Goal: Task Accomplishment & Management: Manage account settings

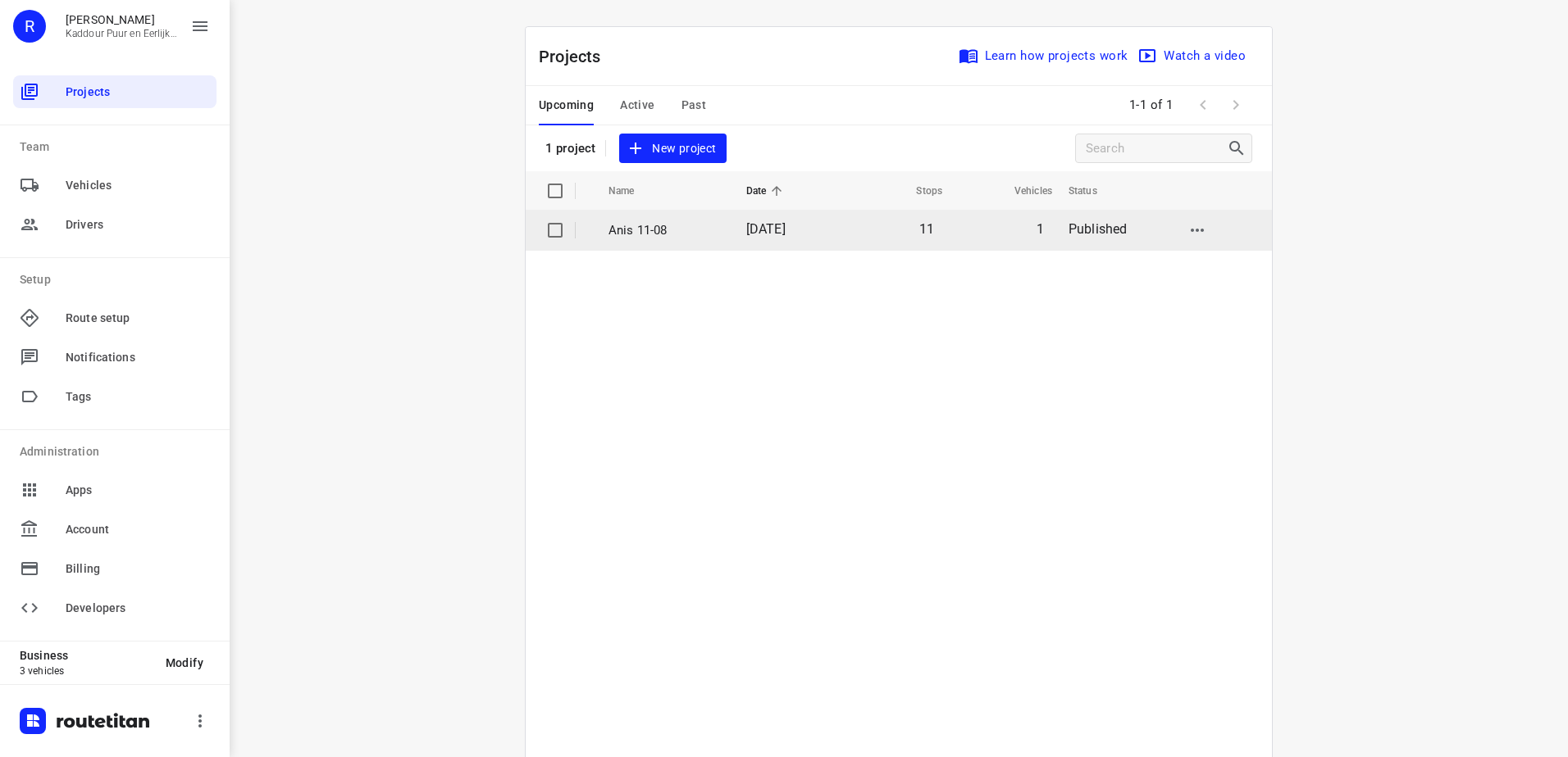
click at [688, 235] on p "Anis 11-08" at bounding box center [665, 230] width 113 height 19
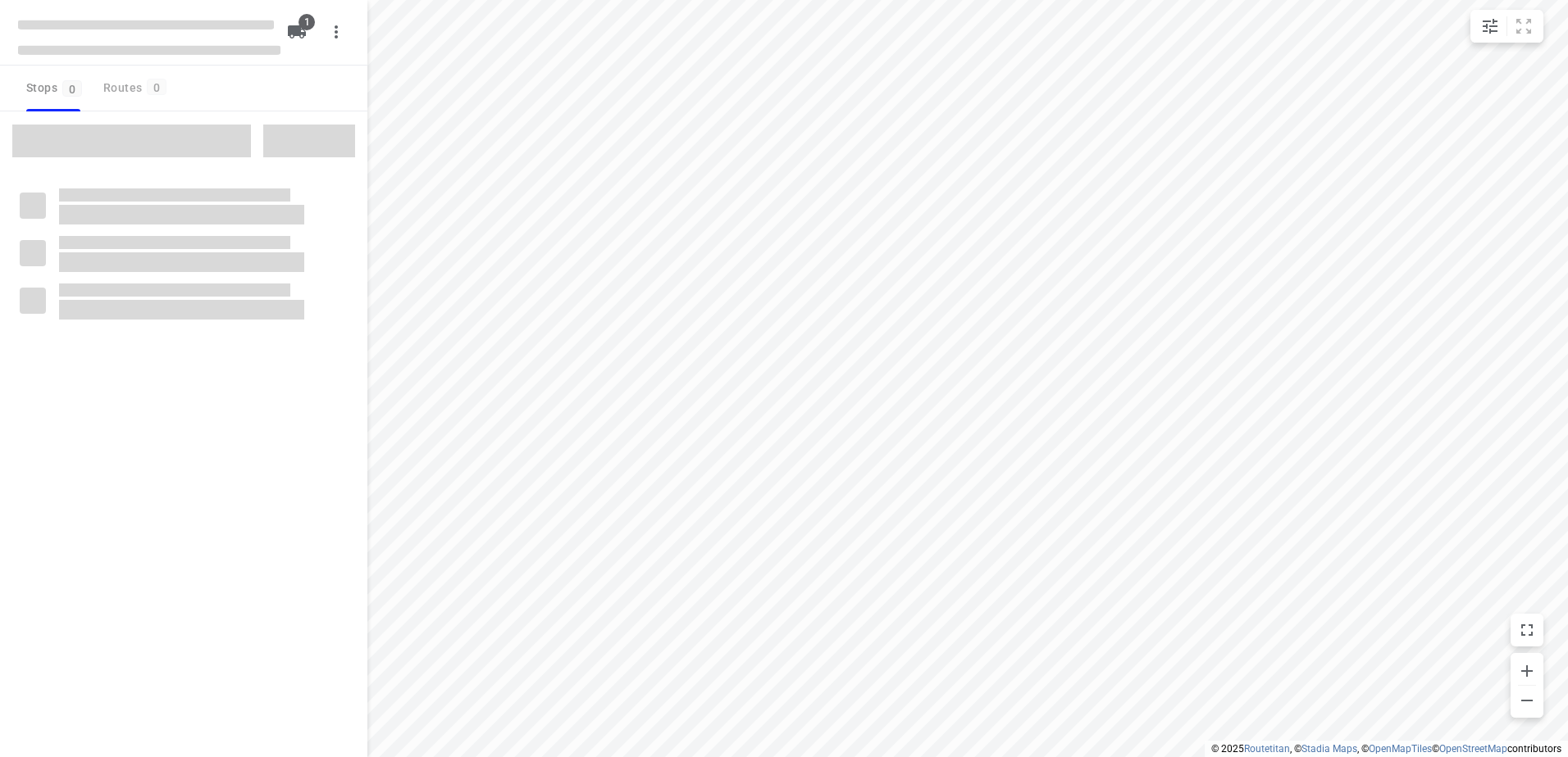
type input "distance"
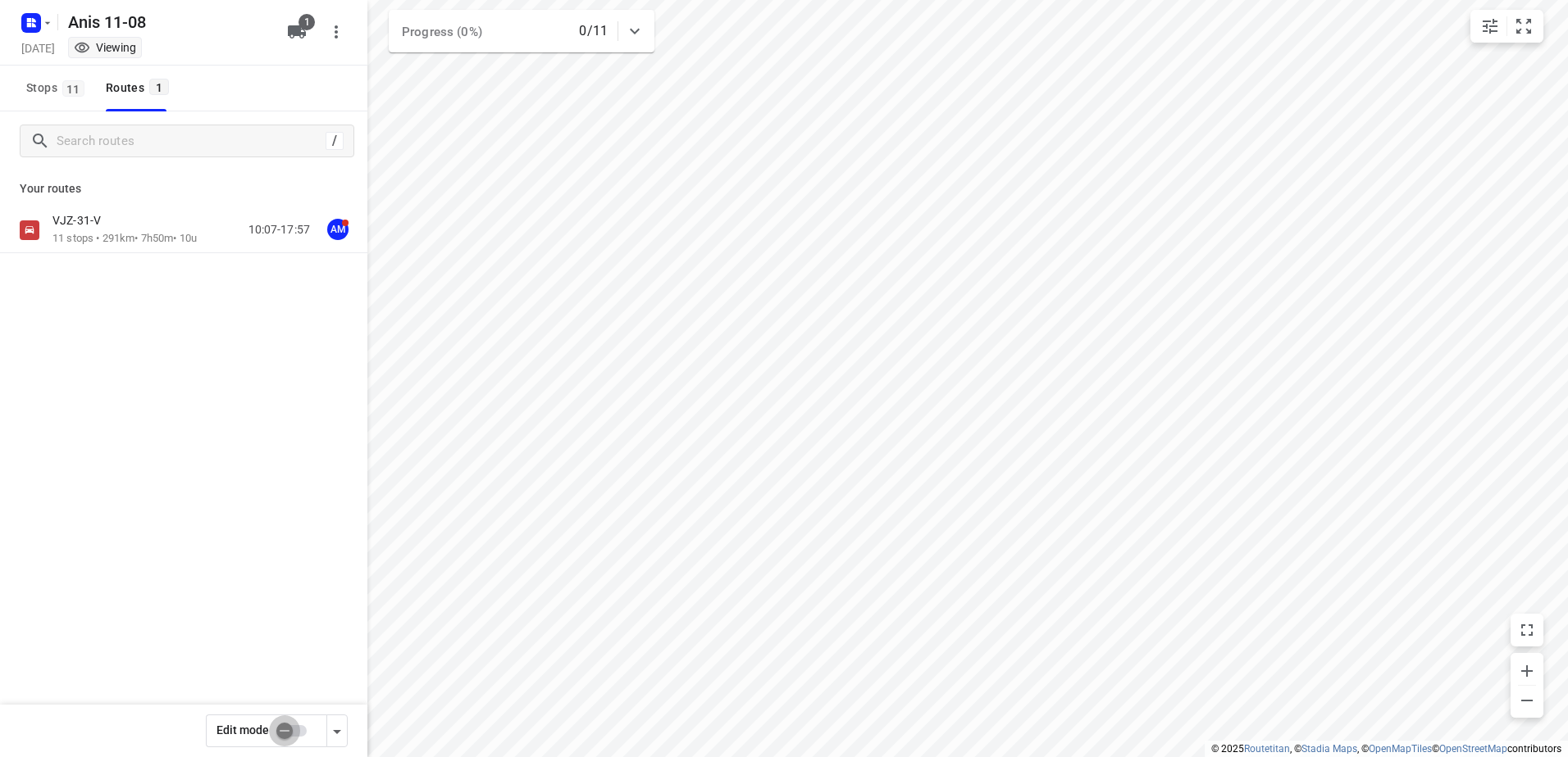
click at [297, 726] on input "checkbox" at bounding box center [284, 731] width 94 height 31
checkbox input "true"
click at [132, 224] on div "VJZ-31-V" at bounding box center [124, 222] width 145 height 18
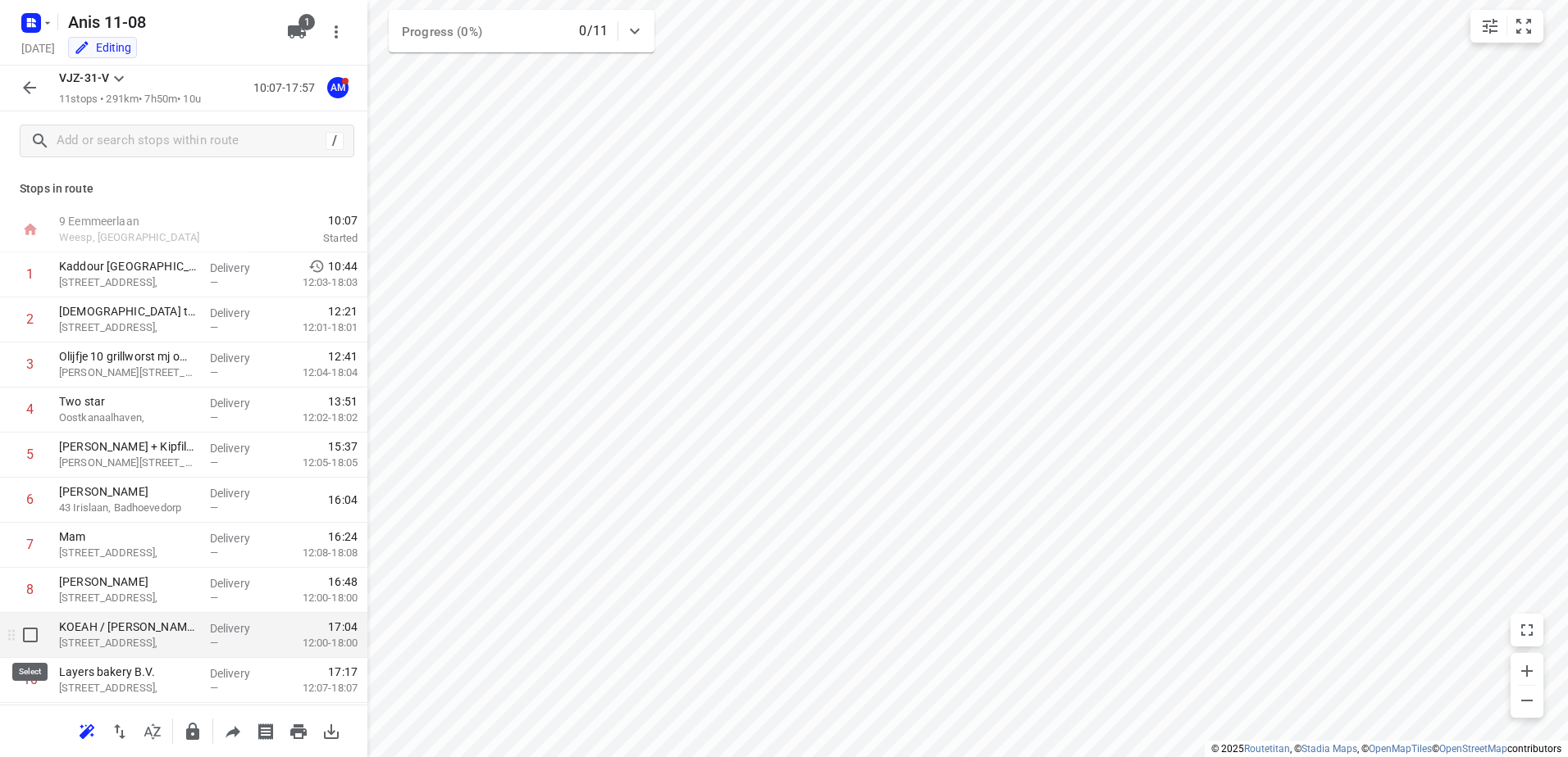
click at [34, 643] on input "checkbox" at bounding box center [30, 635] width 33 height 33
checkbox input "true"
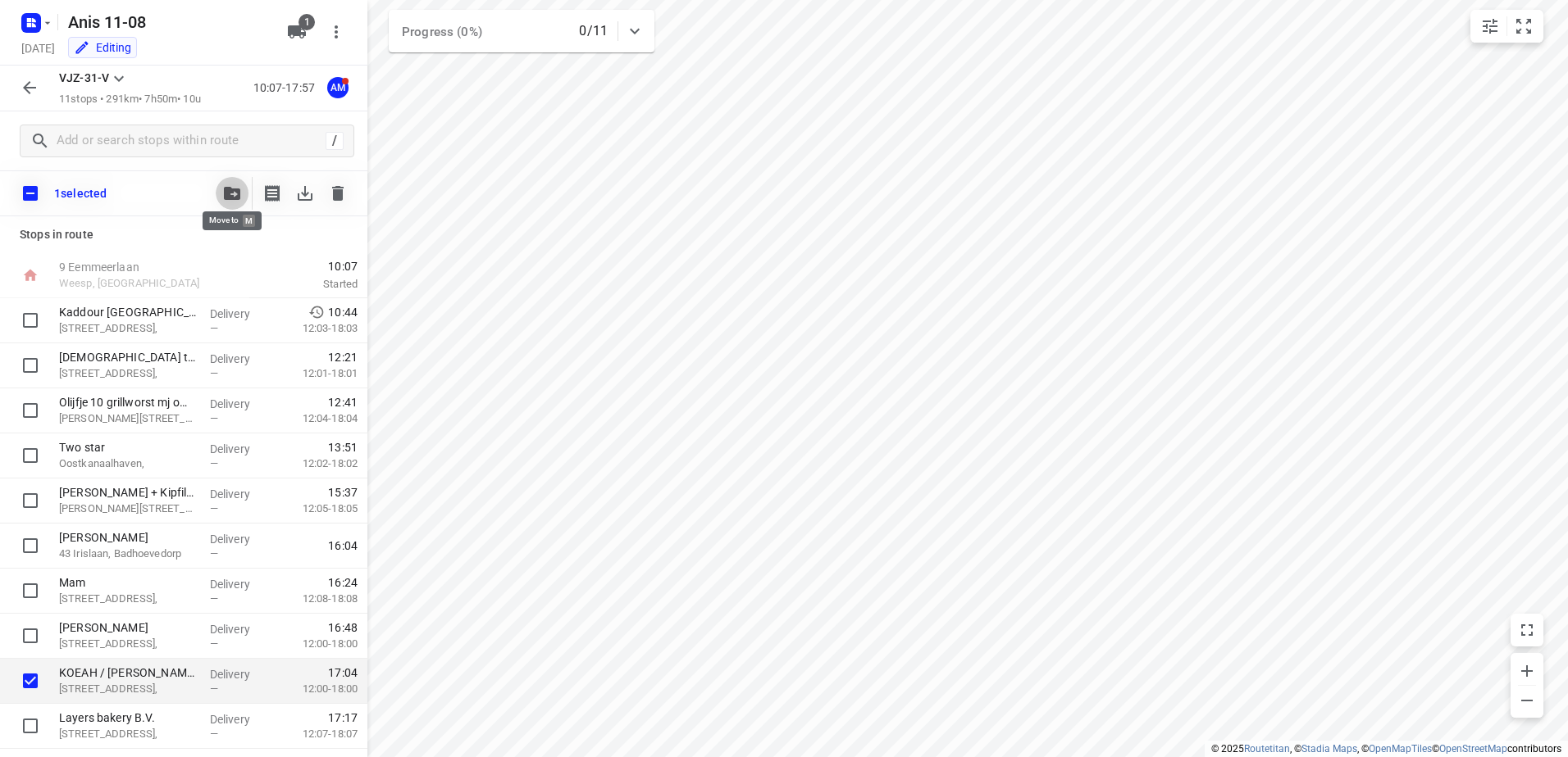
click at [223, 188] on span "button" at bounding box center [232, 194] width 19 height 14
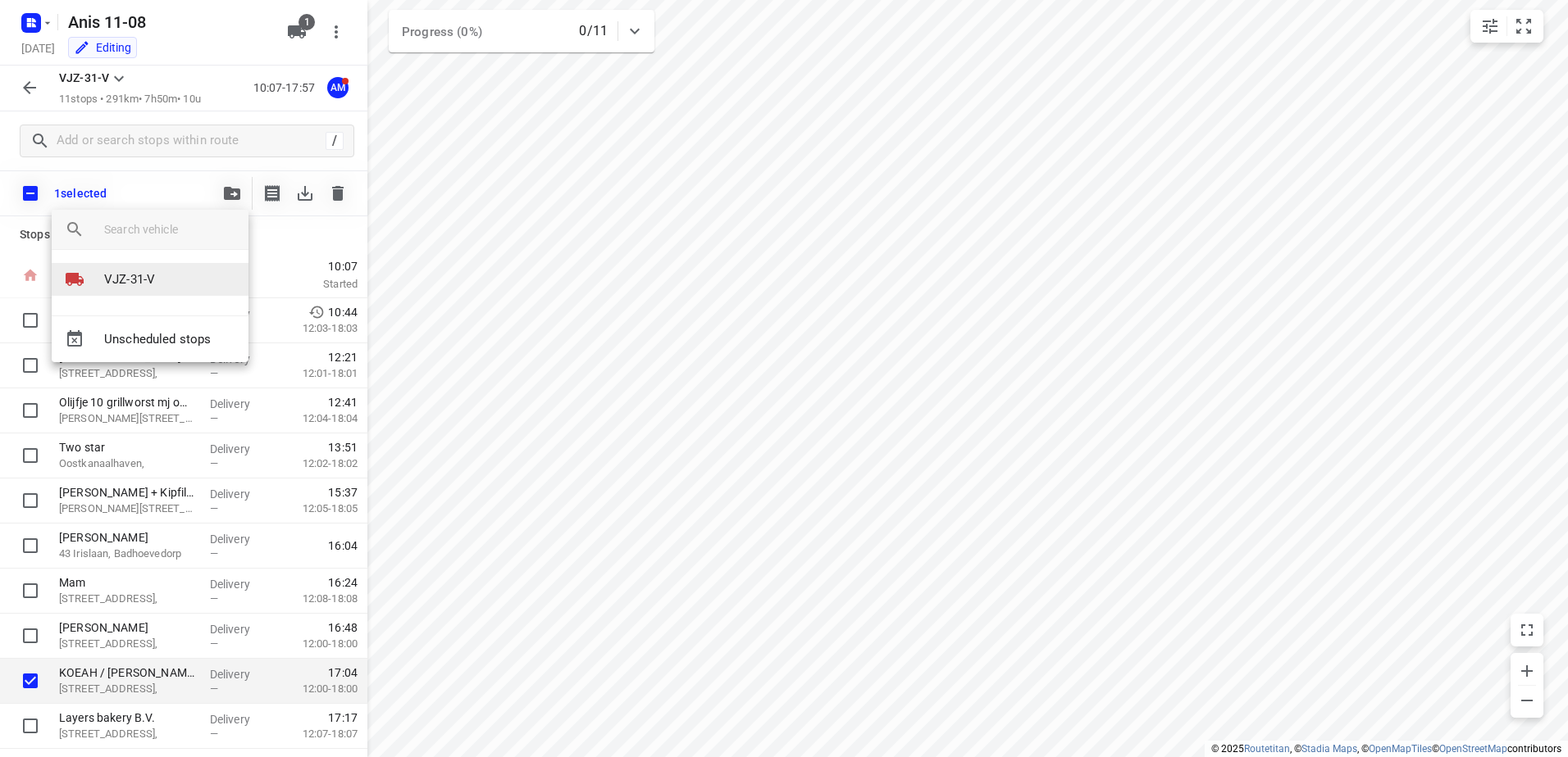
click at [191, 282] on li "VJZ-31-V" at bounding box center [151, 280] width 197 height 33
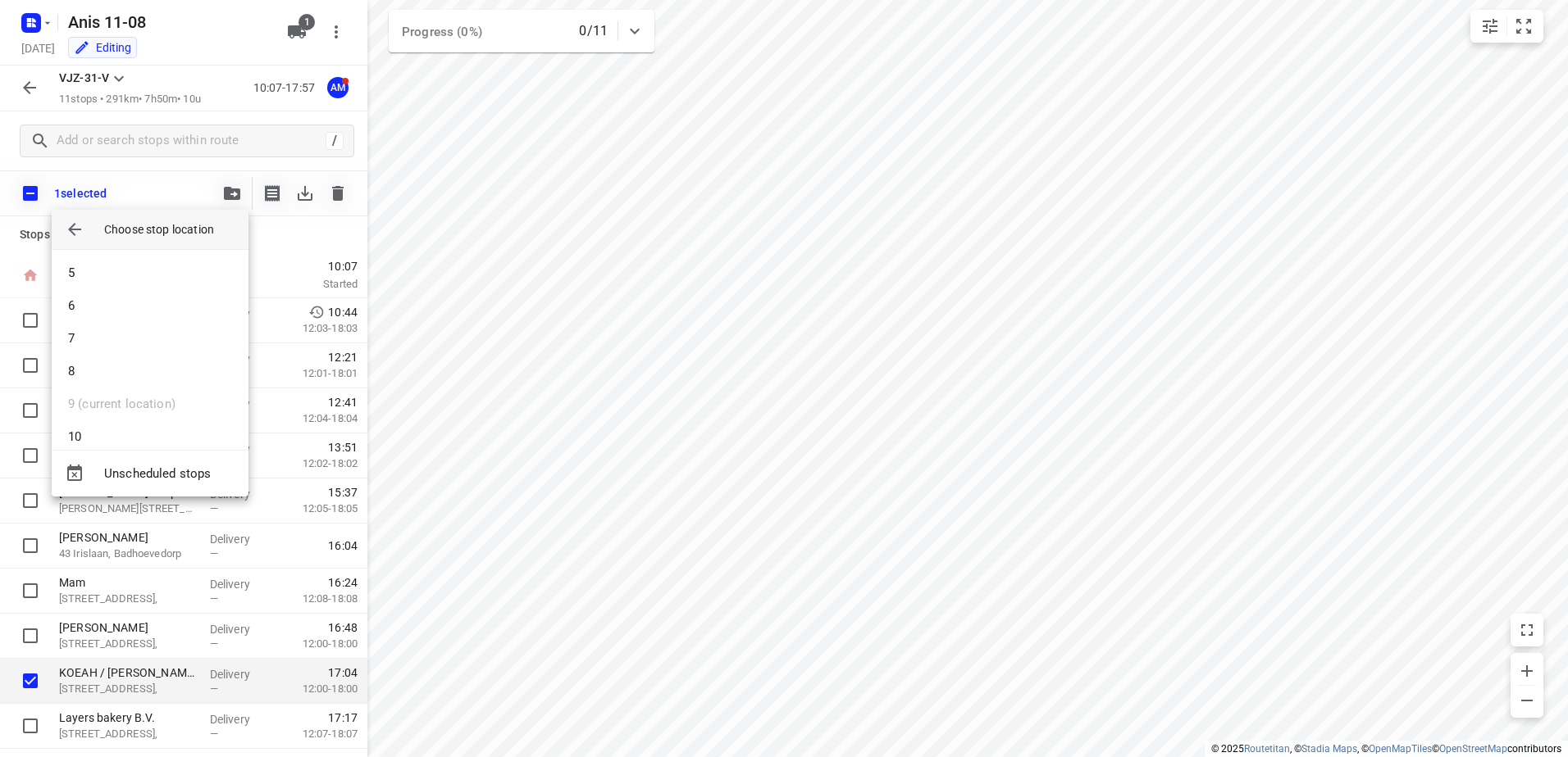
scroll to position [180, 0]
click at [179, 465] on span "Unscheduled stops" at bounding box center [170, 474] width 131 height 19
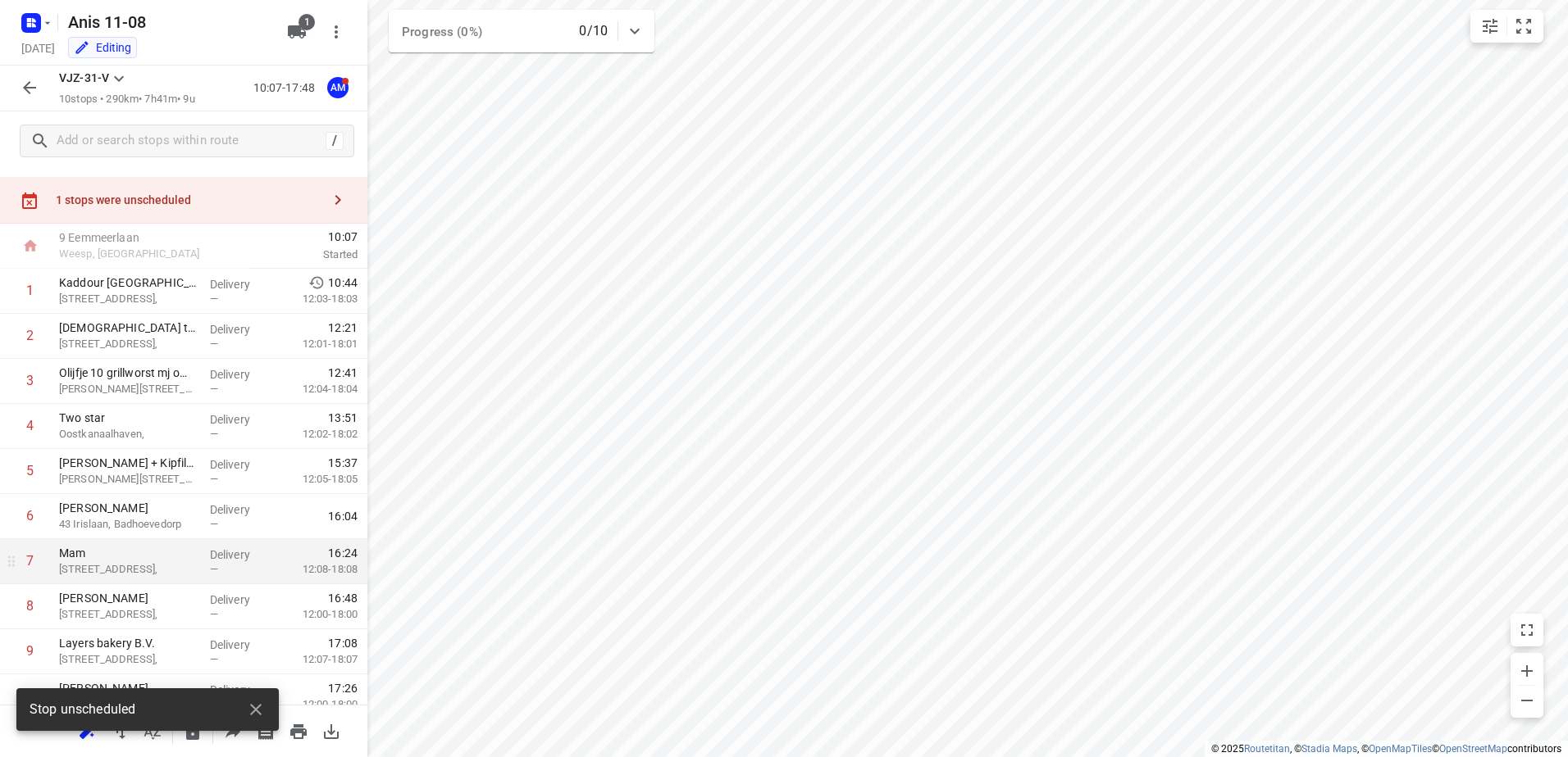
scroll to position [0, 0]
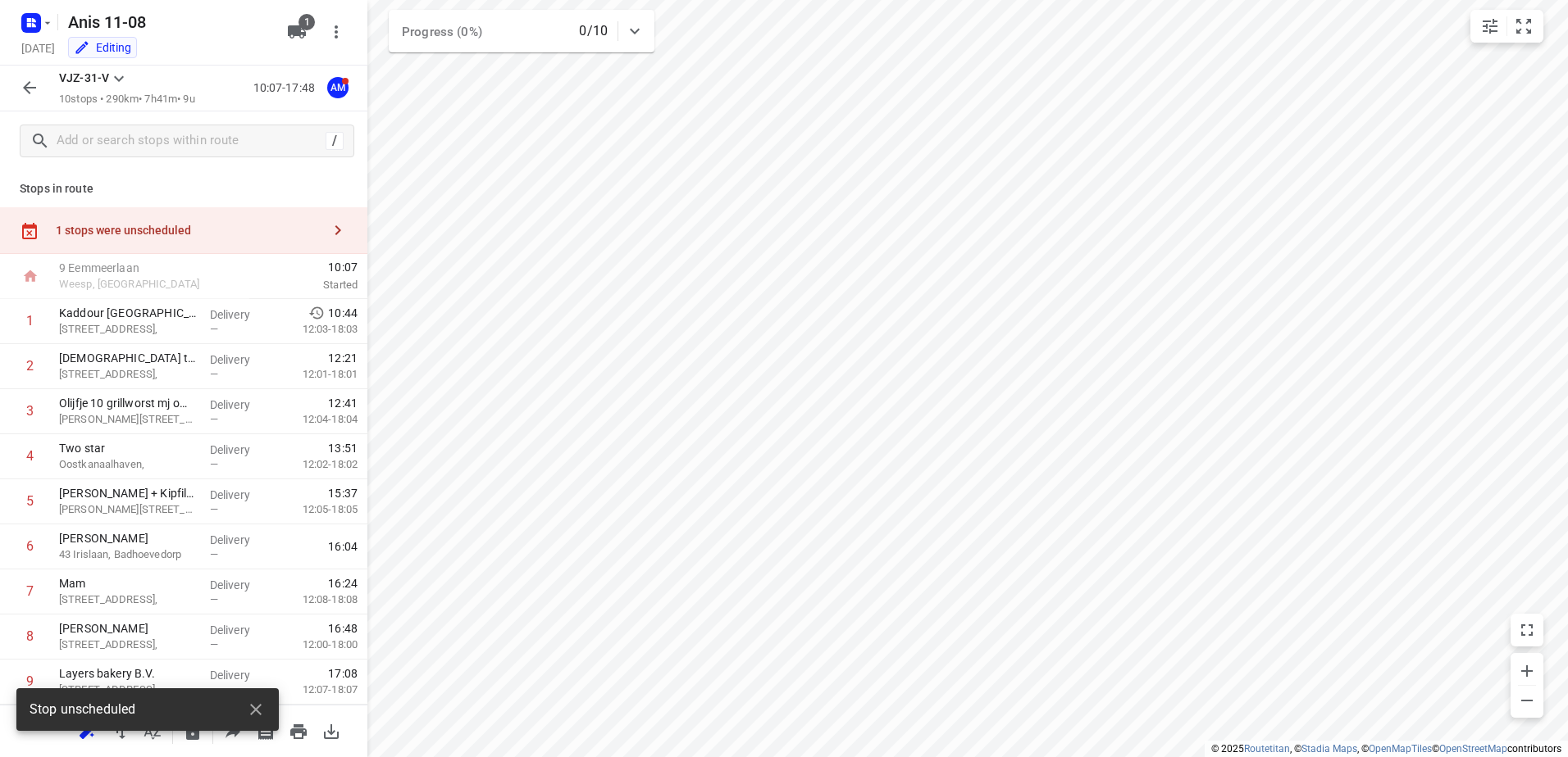
click at [8, 84] on div "VJZ-31-V 10 stops • 290km • 7h41m • 9u 10:07-17:48 AM" at bounding box center [183, 89] width 368 height 46
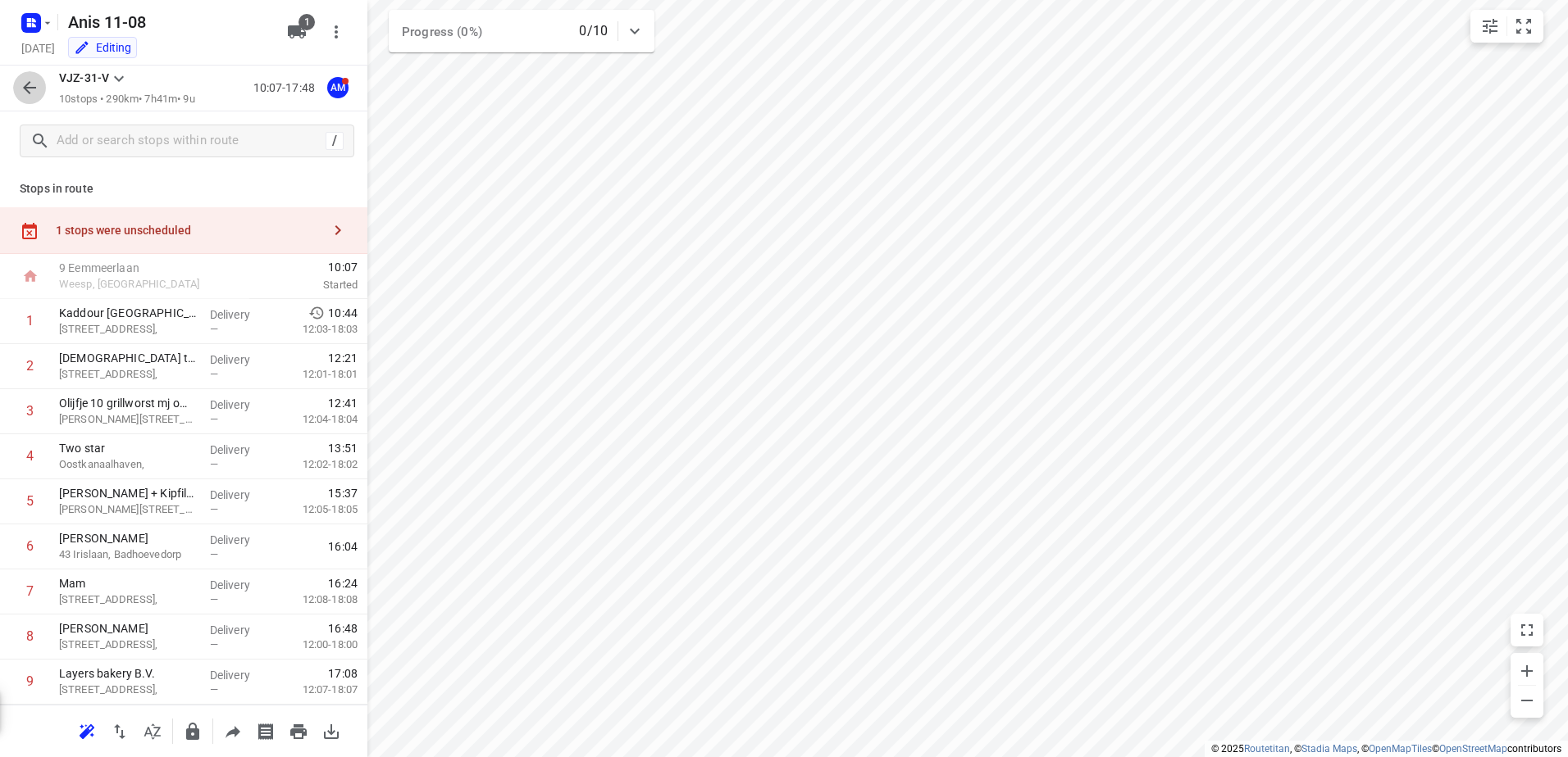
click at [21, 83] on icon "button" at bounding box center [29, 88] width 19 height 19
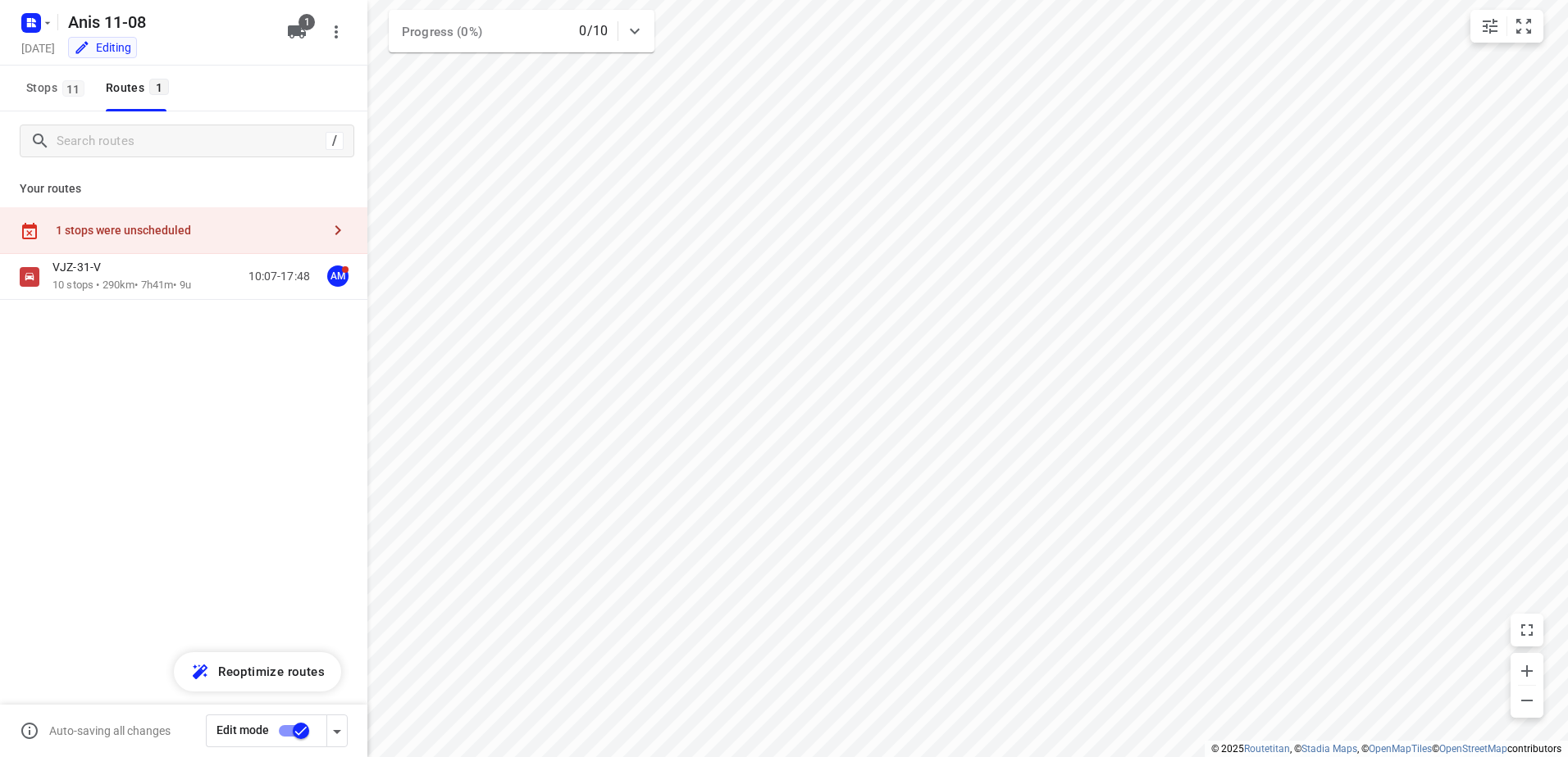
click at [294, 735] on input "checkbox" at bounding box center [300, 731] width 94 height 31
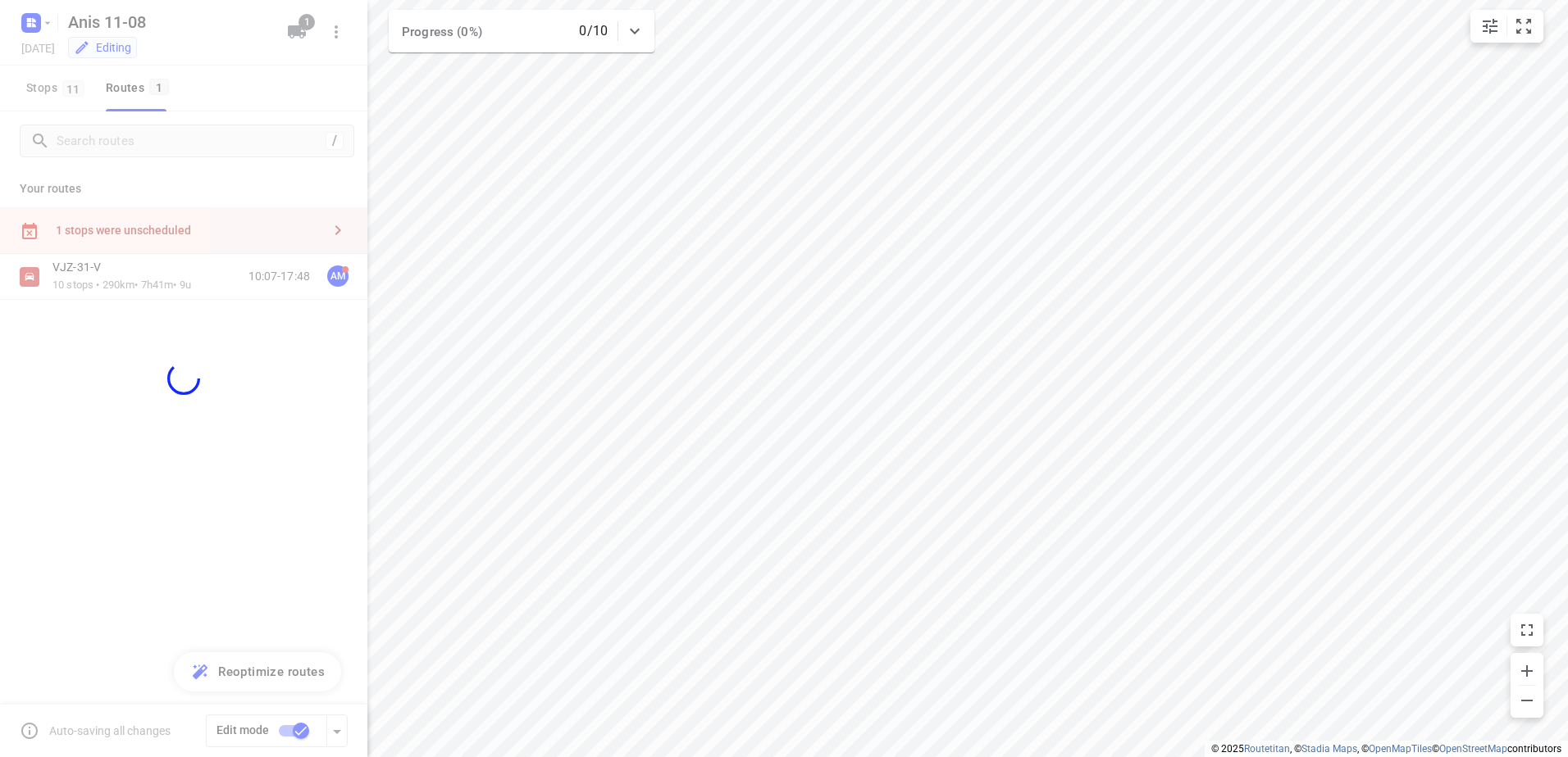
checkbox input "false"
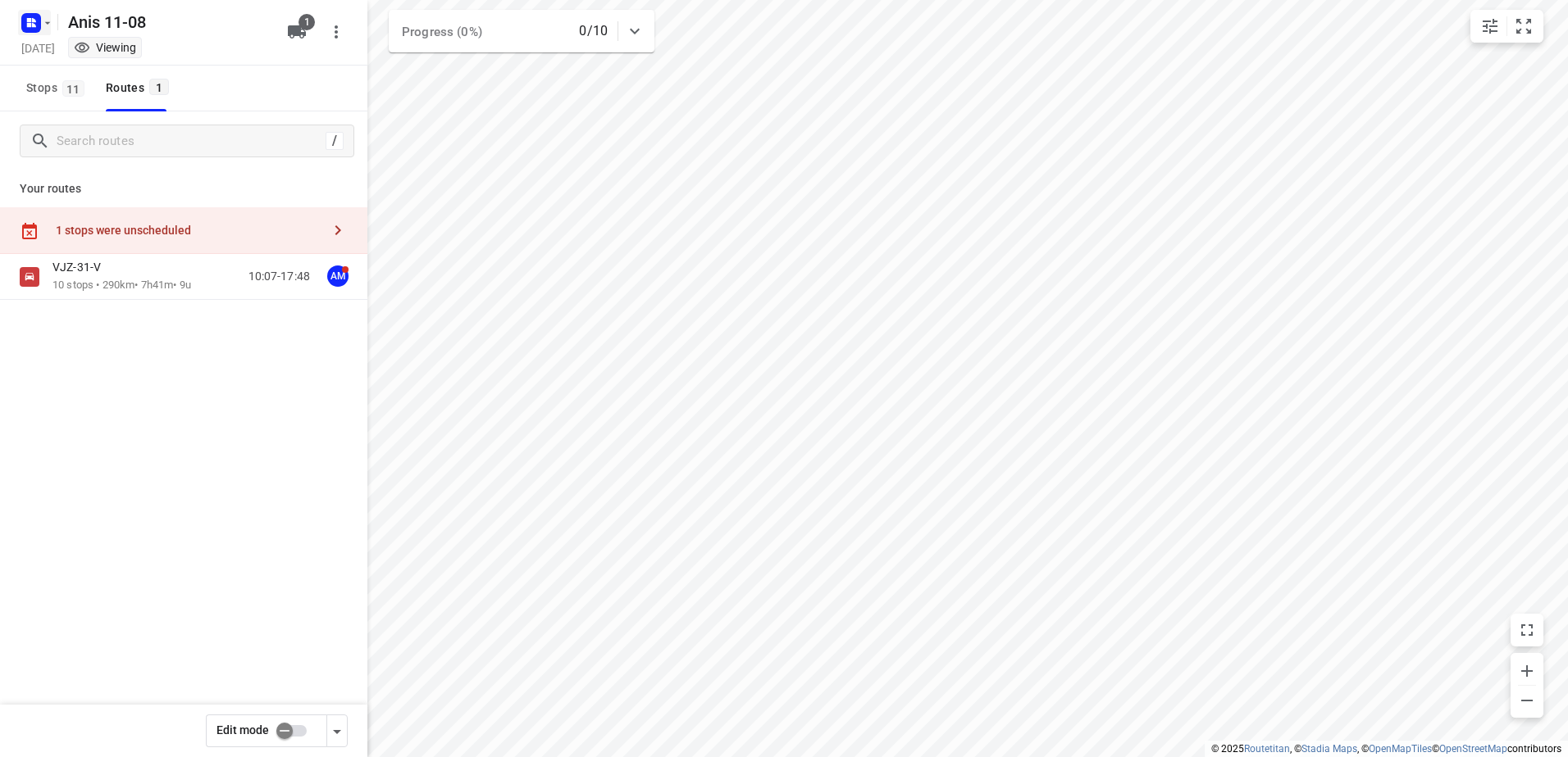
click at [31, 19] on icon "button" at bounding box center [29, 20] width 4 height 4
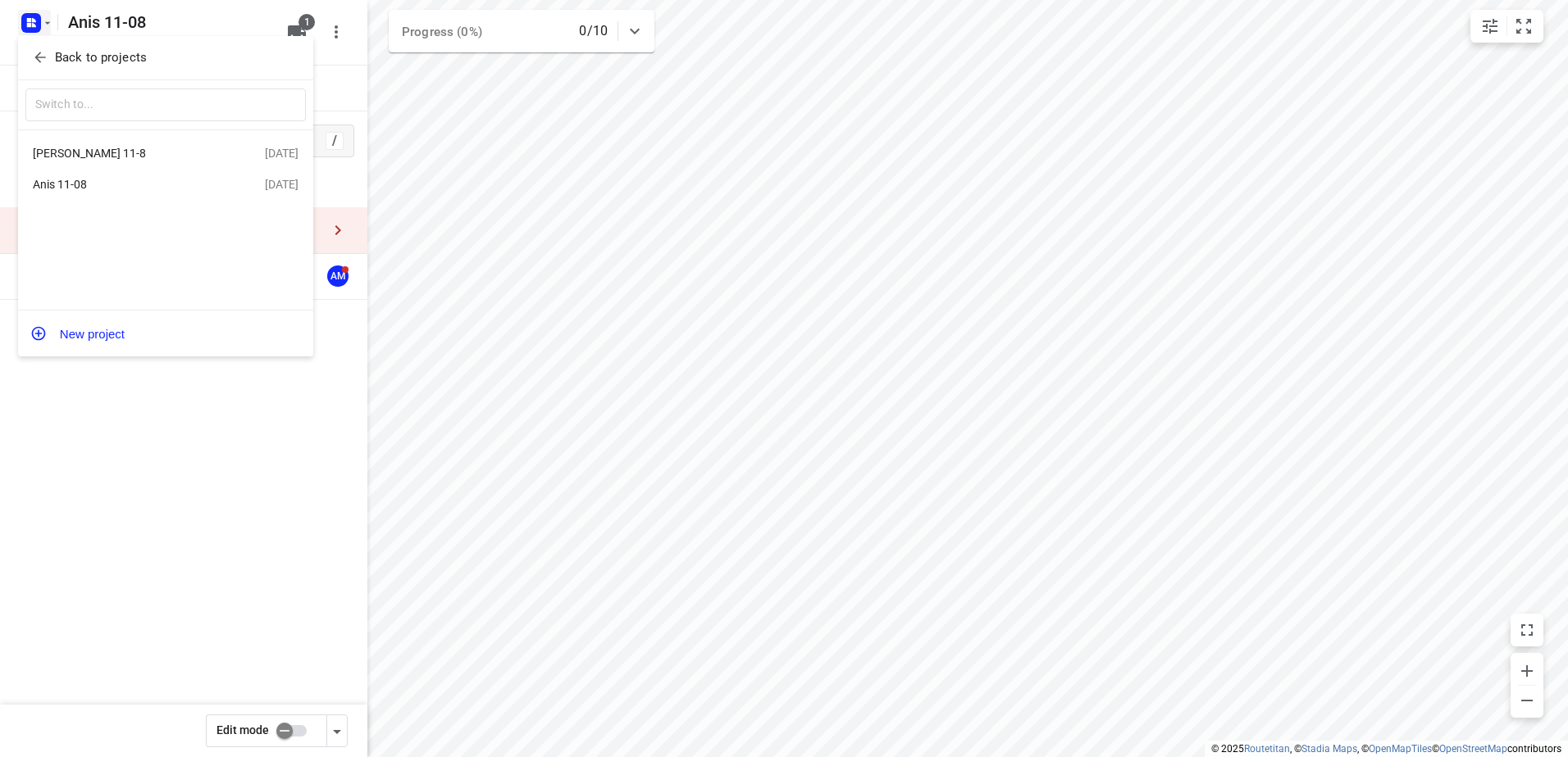
click at [105, 153] on div "[PERSON_NAME] 11-8" at bounding box center [126, 153] width 188 height 14
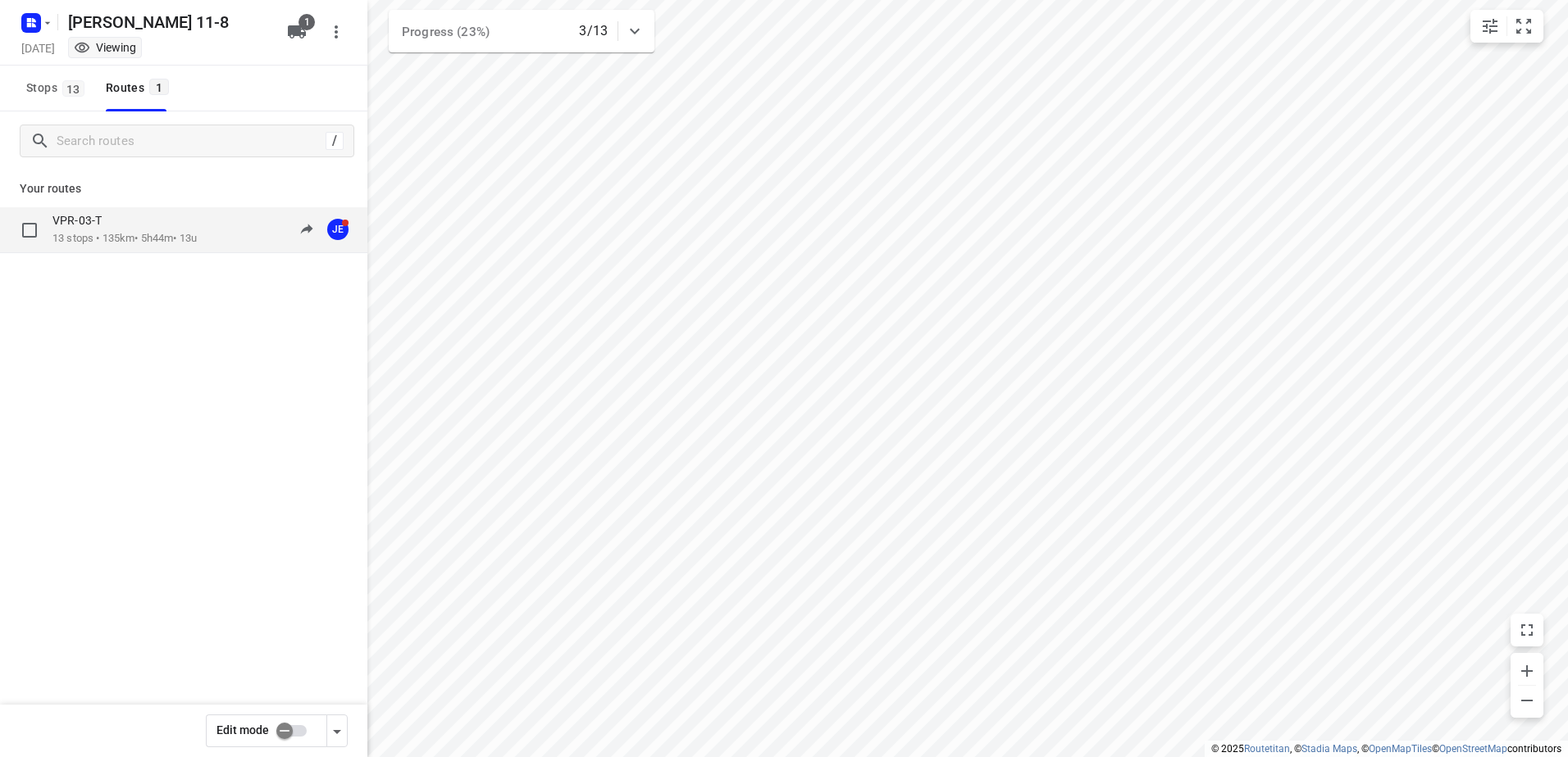
click at [151, 247] on div "VPR-03-T 13 stops • 135km • 5h44m • 13u 09:20-14:56 JE" at bounding box center [183, 230] width 368 height 46
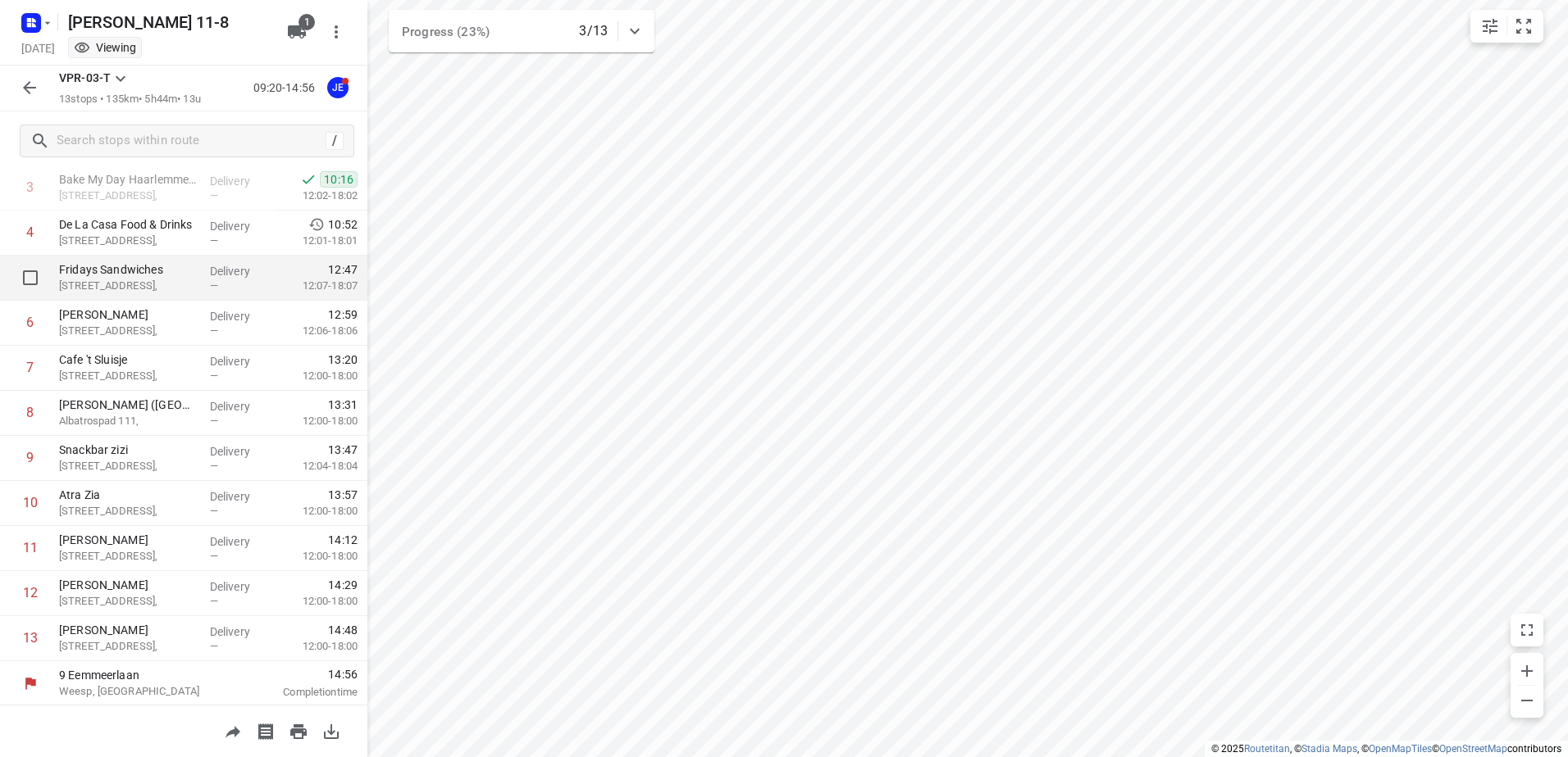
scroll to position [178, 0]
click at [38, 85] on icon "button" at bounding box center [29, 88] width 19 height 19
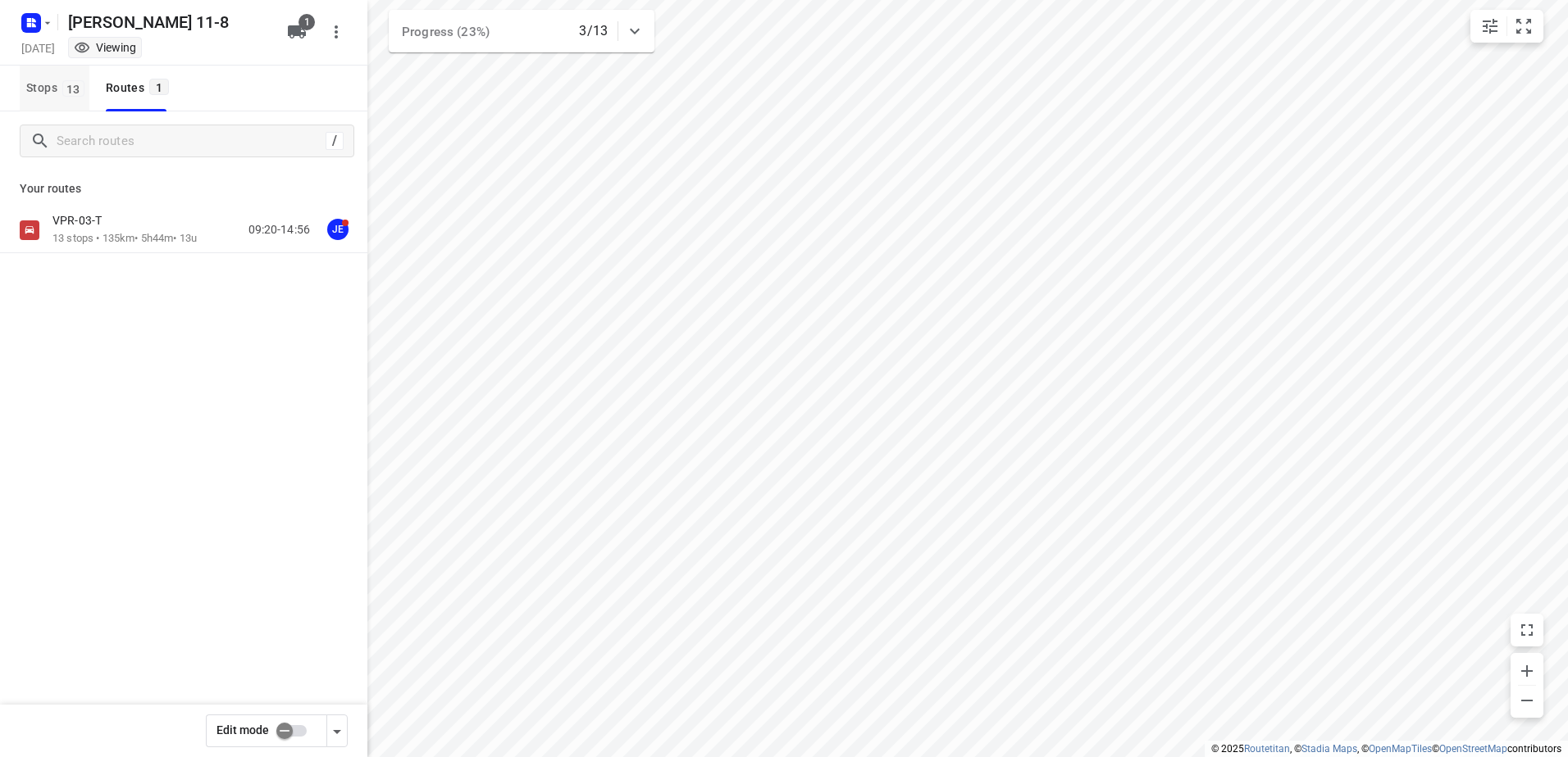
click at [63, 76] on button "Stops 13" at bounding box center [54, 89] width 69 height 46
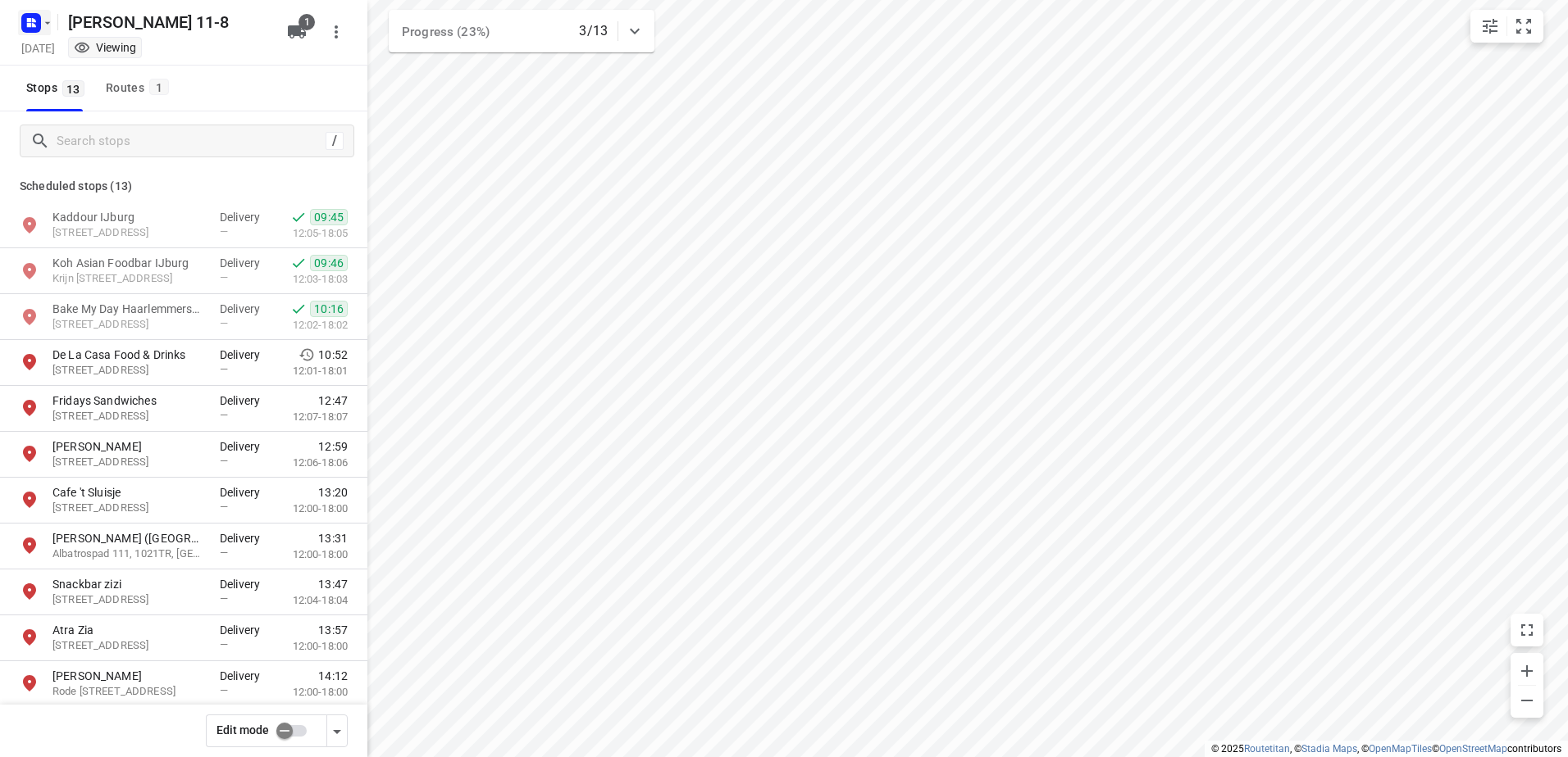
click at [36, 14] on rect "button" at bounding box center [31, 23] width 19 height 19
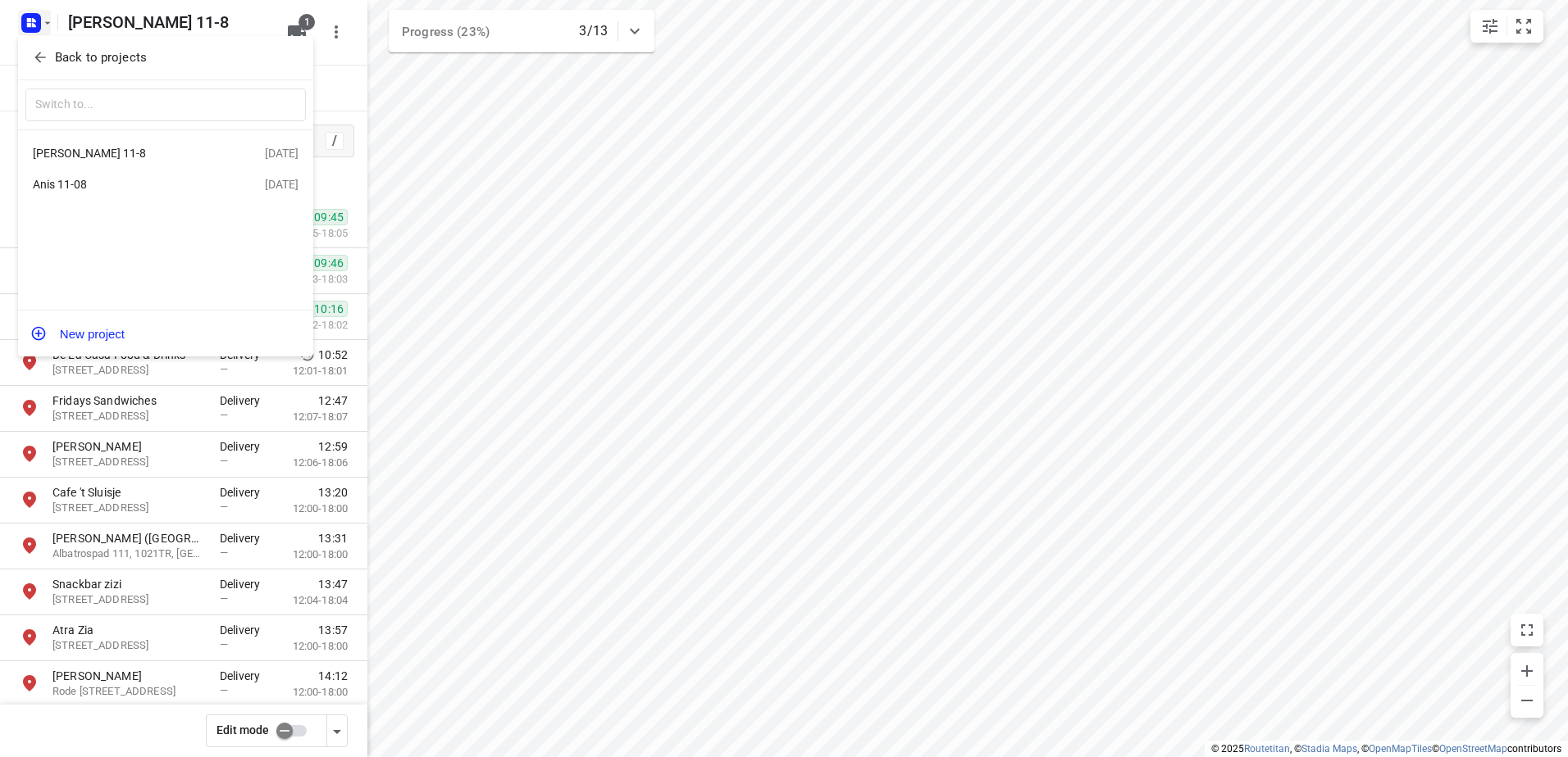
click at [600, 355] on div at bounding box center [784, 378] width 1568 height 757
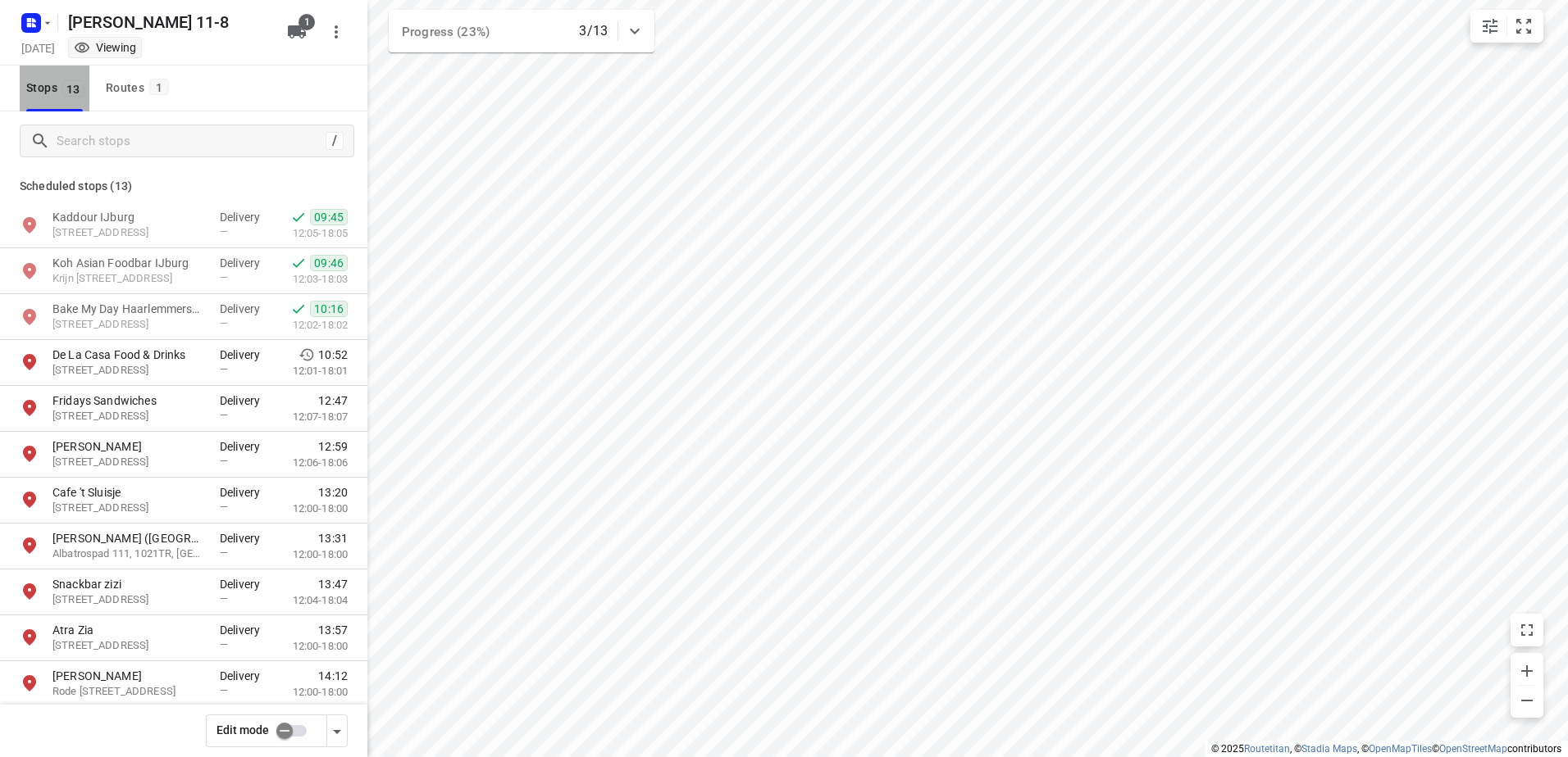
click at [69, 88] on span "13" at bounding box center [73, 88] width 22 height 16
click at [132, 95] on div "Routes 1" at bounding box center [140, 88] width 69 height 20
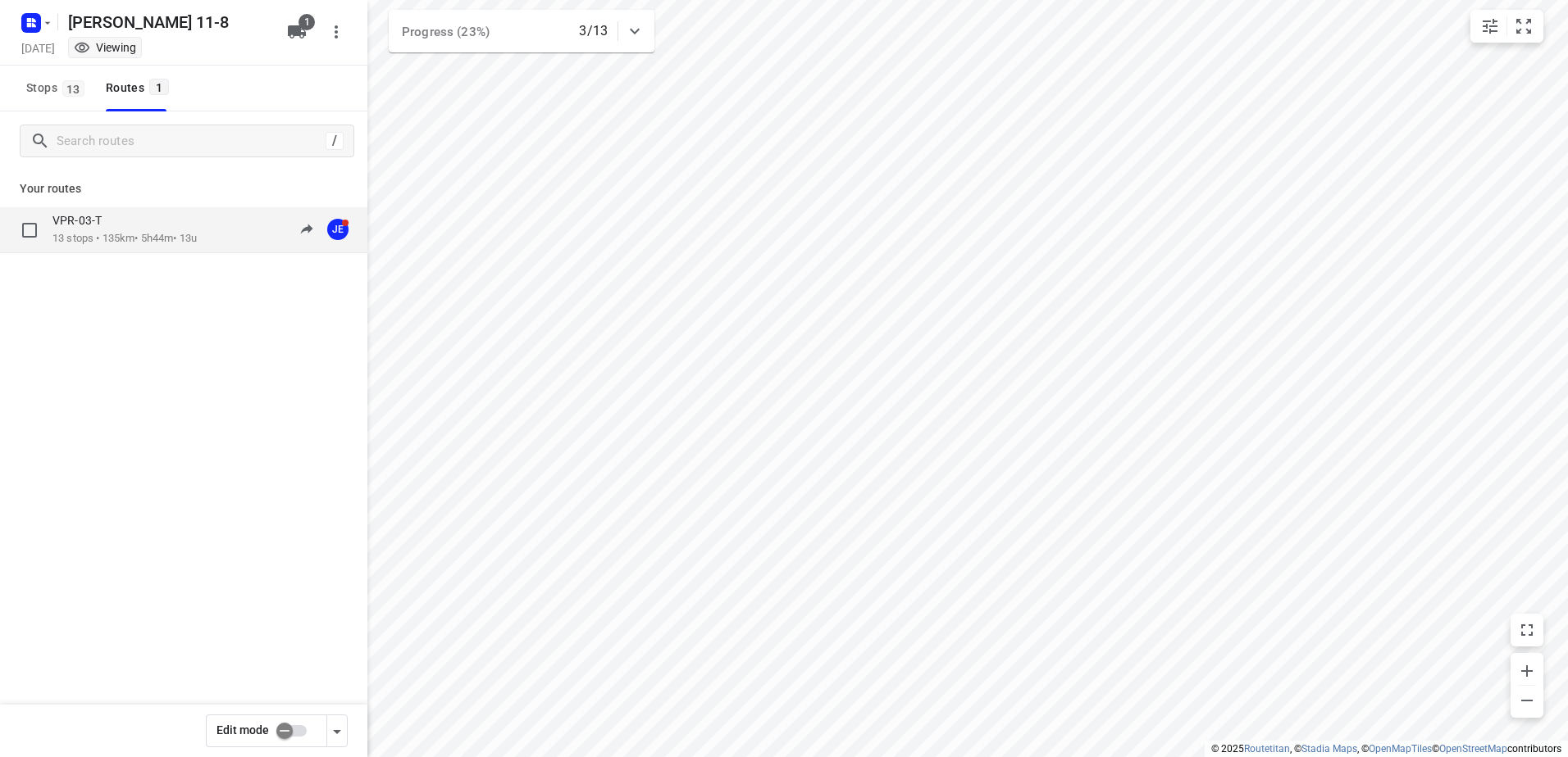
click at [142, 239] on p "13 stops • 135km • 5h44m • 13u" at bounding box center [124, 239] width 145 height 15
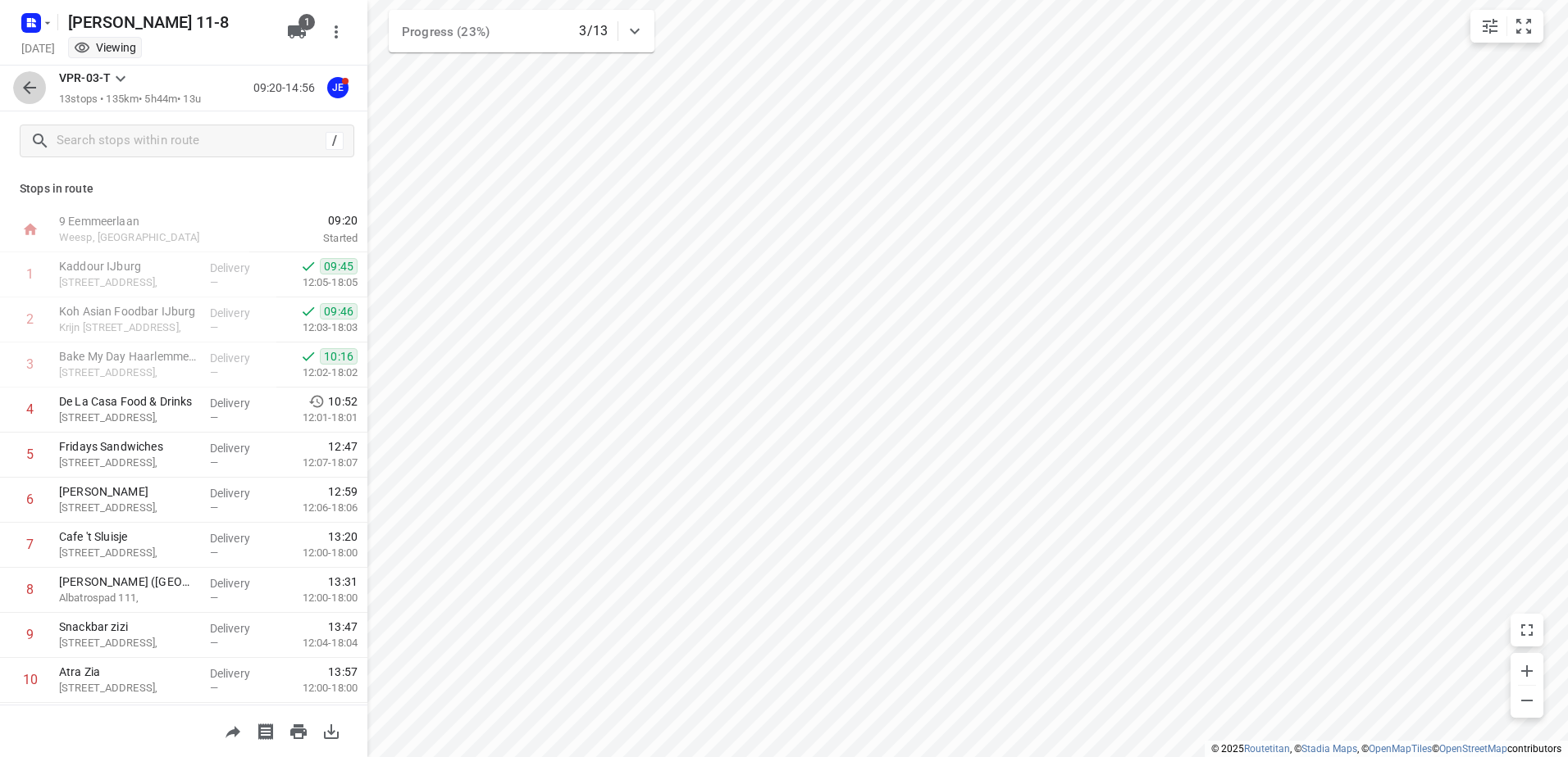
click at [27, 91] on icon "button" at bounding box center [30, 88] width 14 height 14
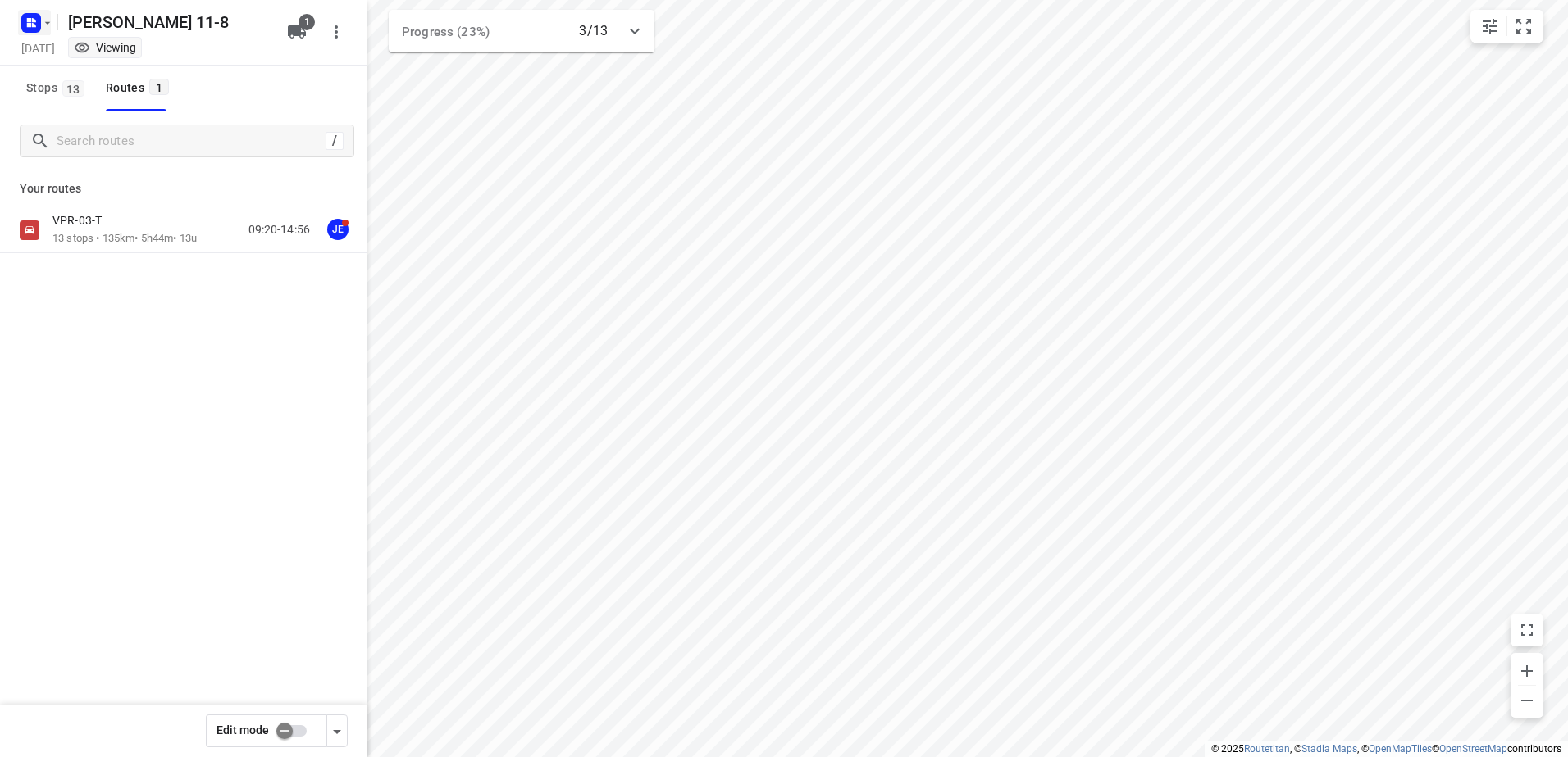
click at [36, 26] on icon "button" at bounding box center [34, 25] width 4 height 4
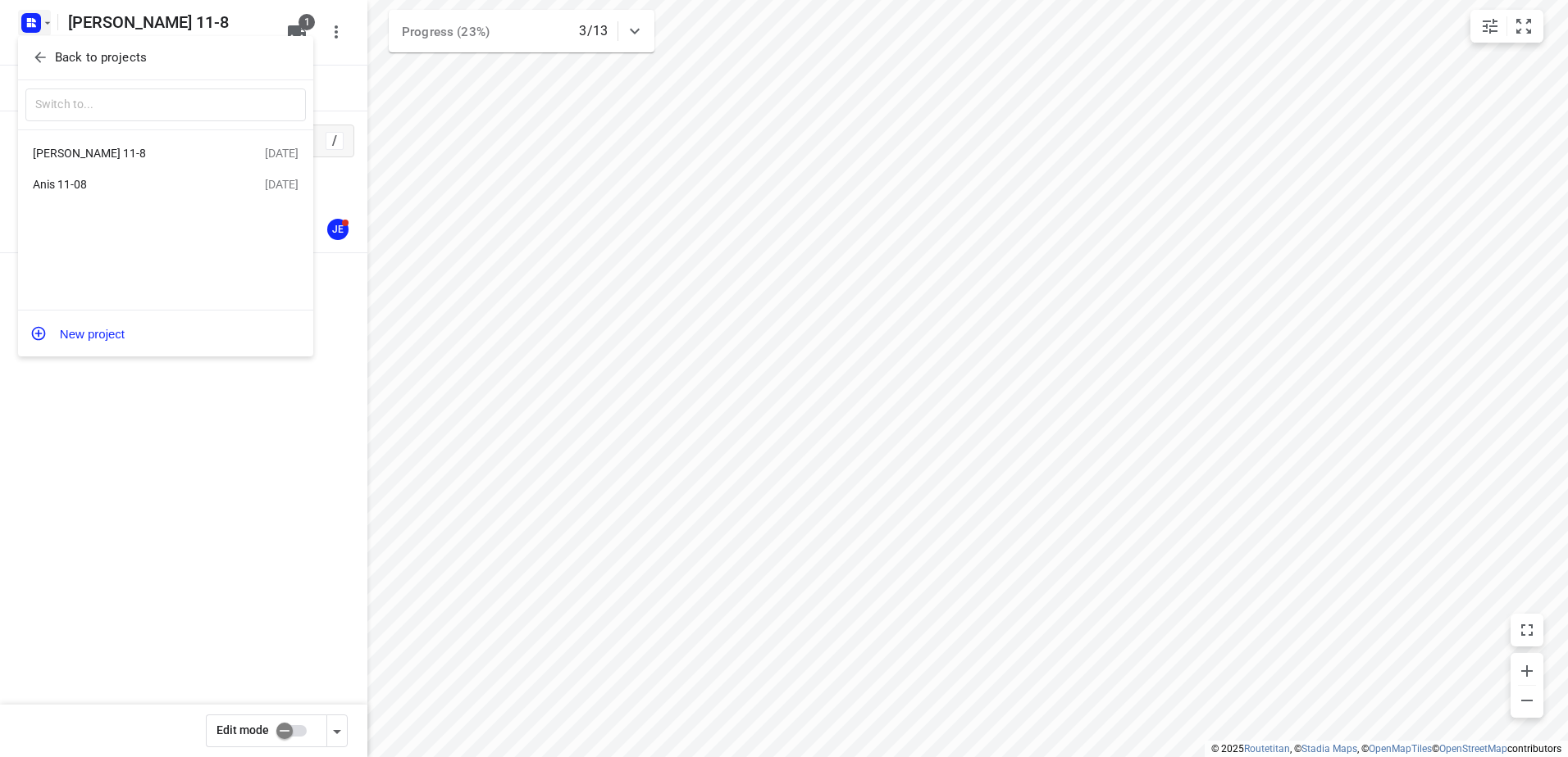
click at [96, 173] on div "Anis 11-08 [DATE]" at bounding box center [166, 184] width 295 height 32
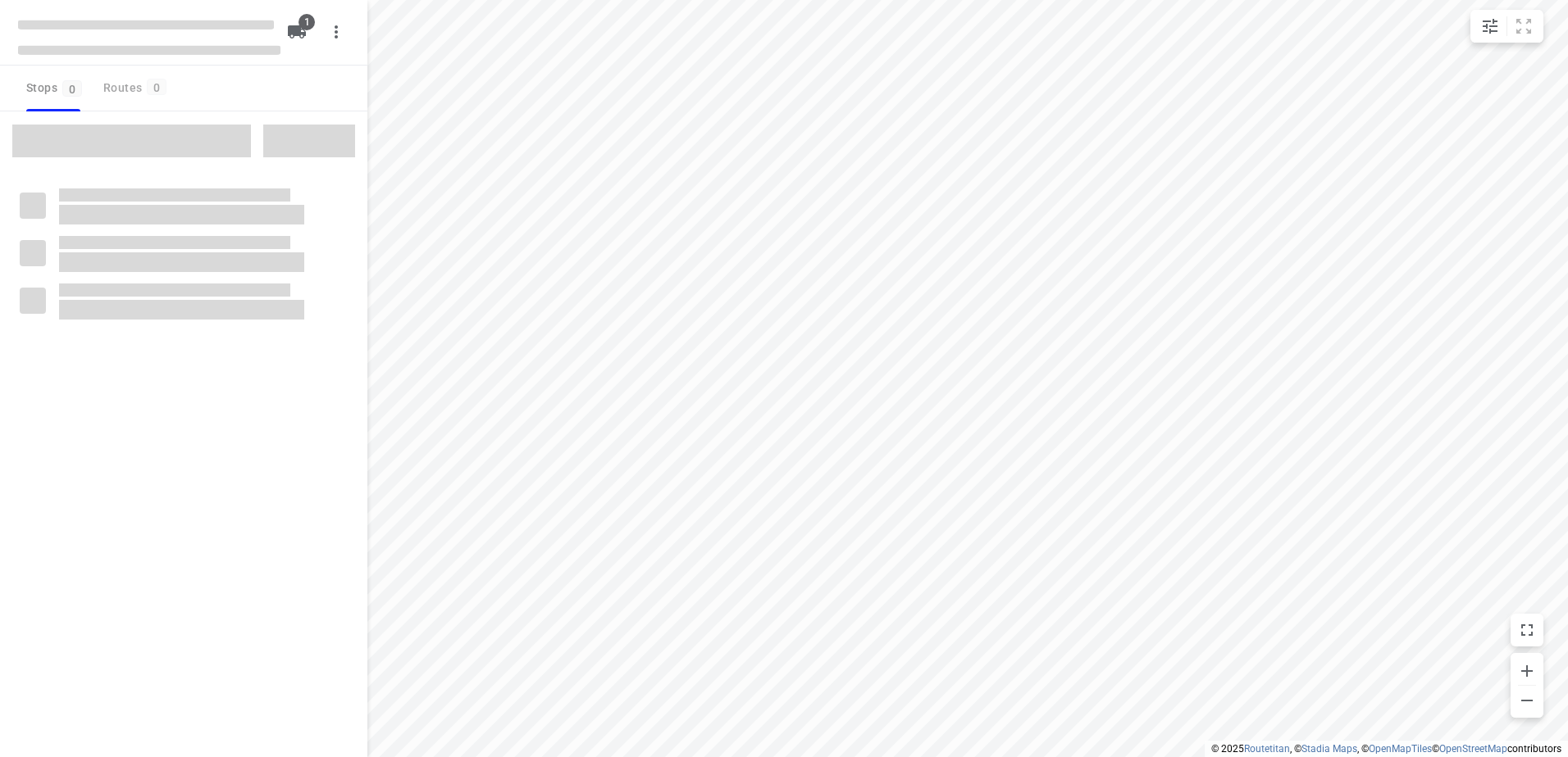
type input "distance"
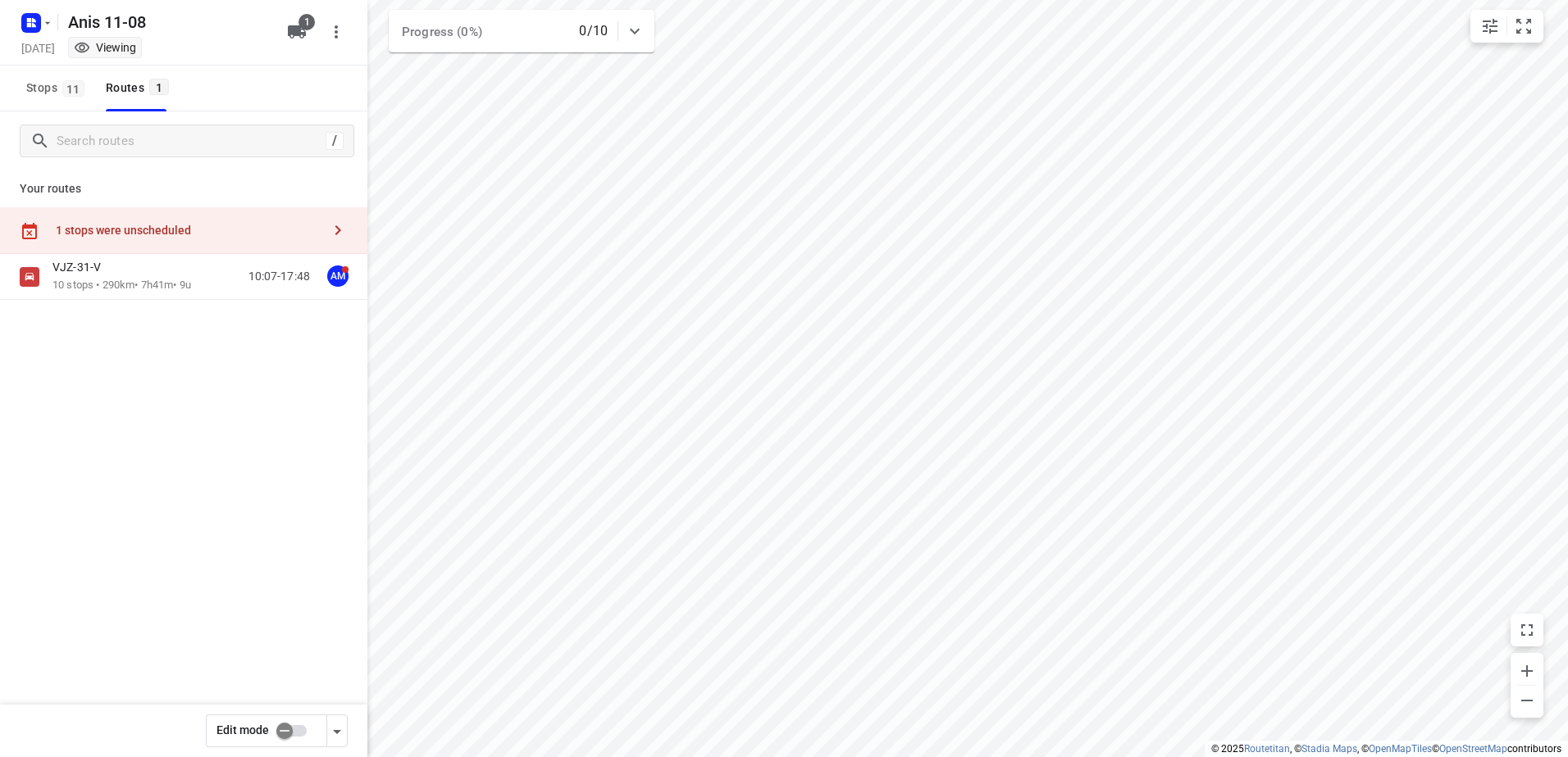
click at [155, 224] on div "1 stops were unscheduled" at bounding box center [188, 230] width 265 height 14
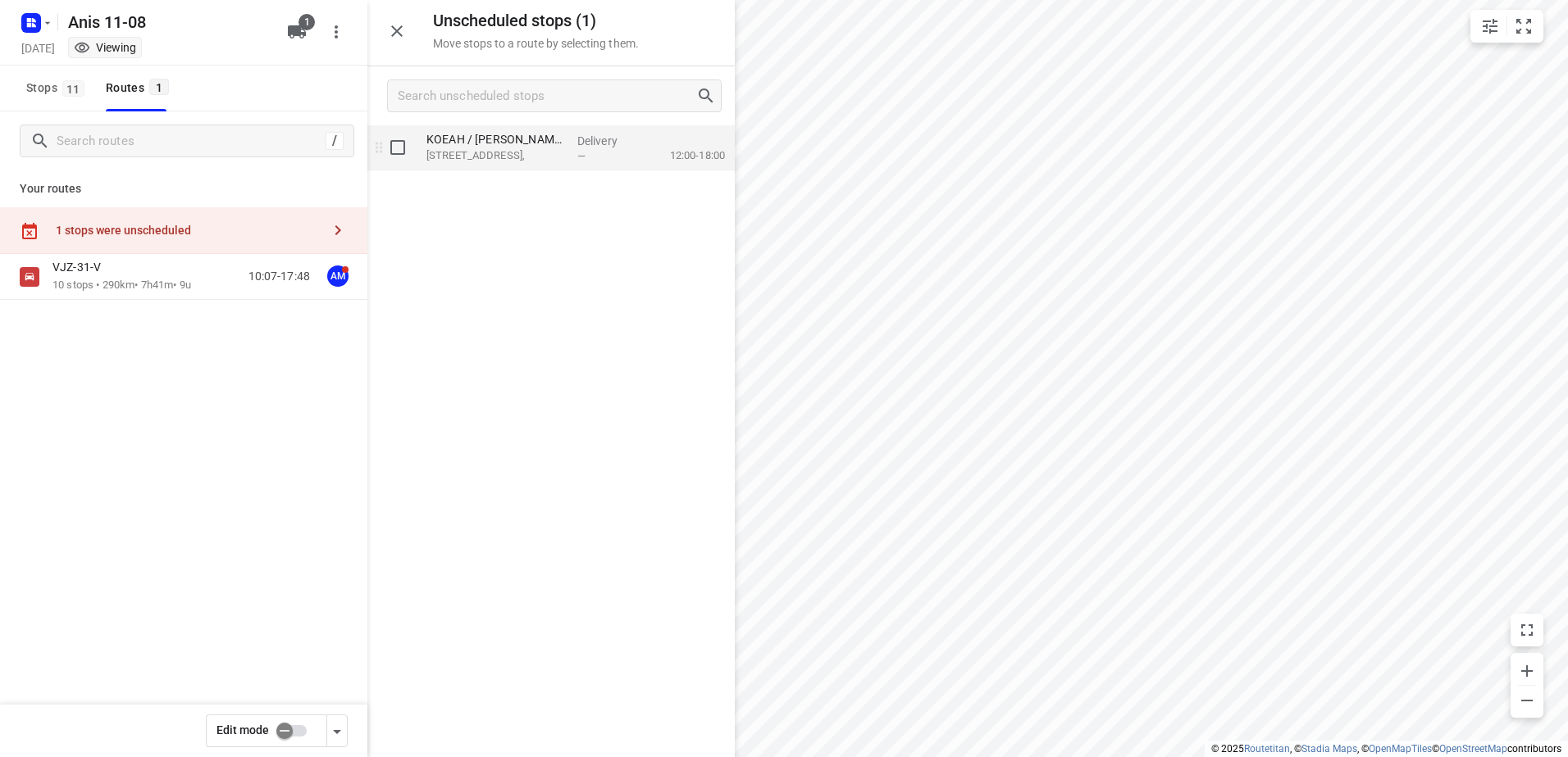
click at [576, 155] on div "Delivery —" at bounding box center [607, 148] width 73 height 45
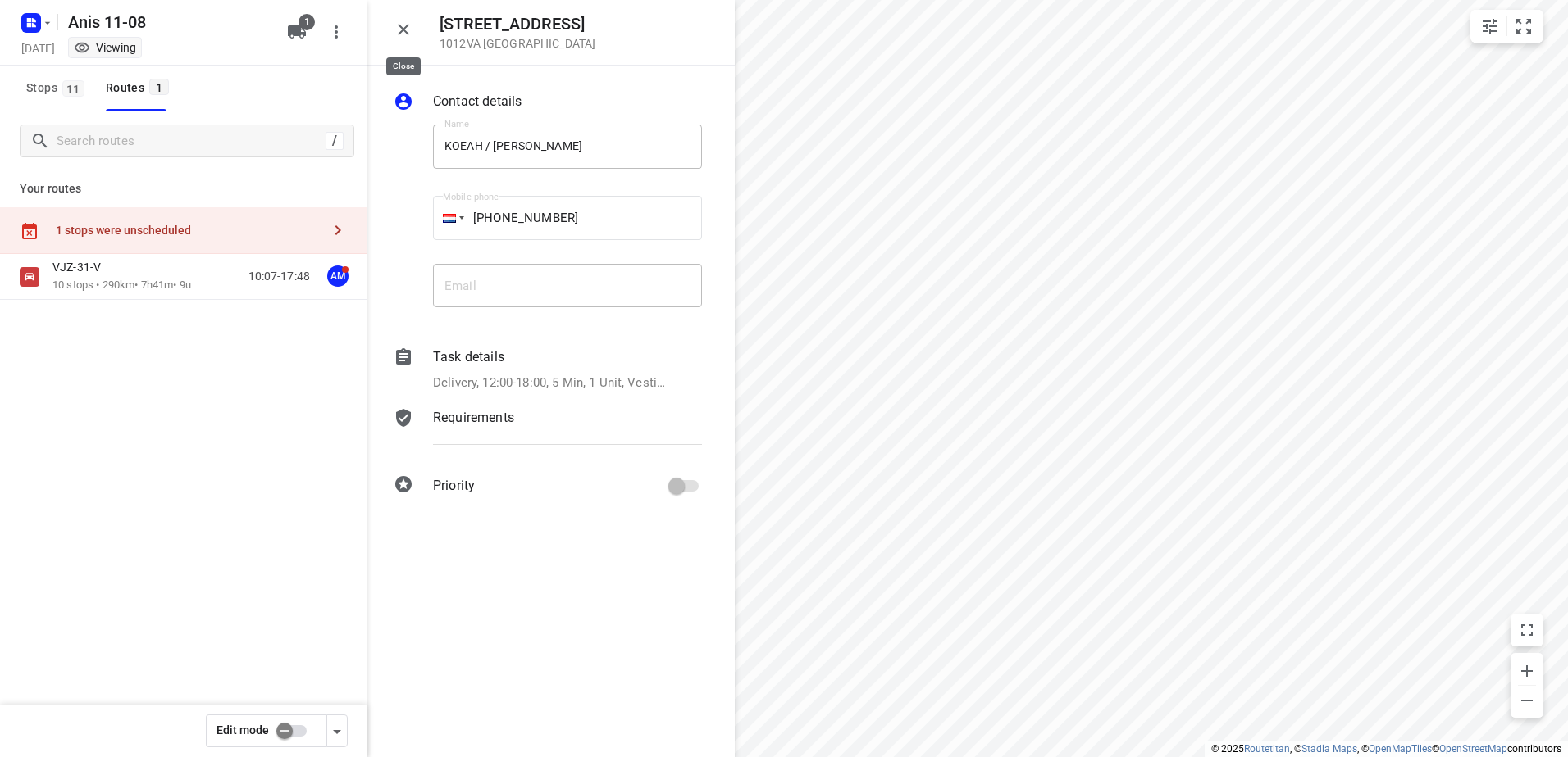
click at [405, 24] on icon "button" at bounding box center [403, 29] width 19 height 19
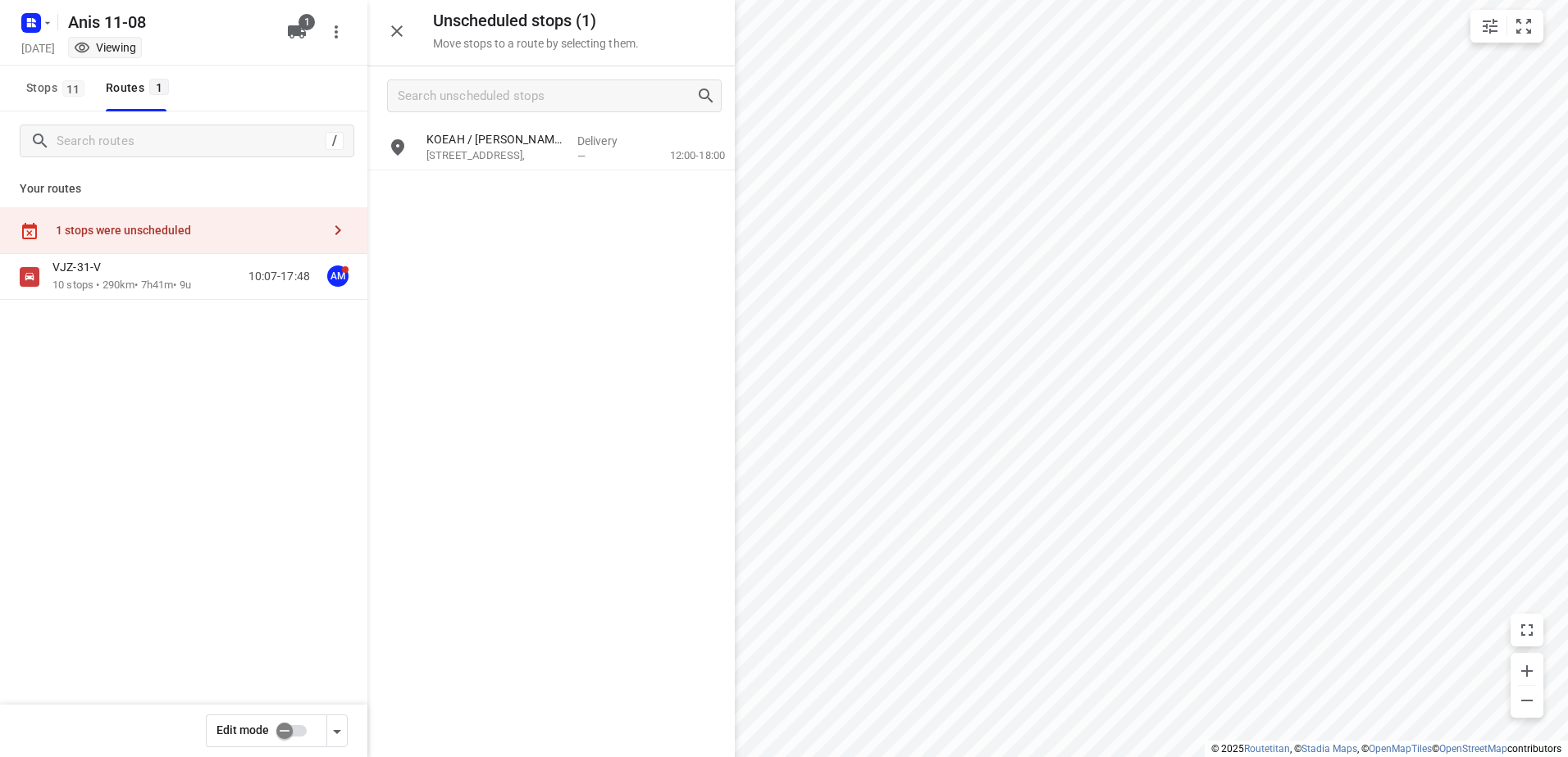
click at [168, 230] on div "1 stops were unscheduled" at bounding box center [188, 230] width 265 height 14
drag, startPoint x: 472, startPoint y: 146, endPoint x: 426, endPoint y: 177, distance: 55.5
click at [434, 230] on div "KOEAH / [PERSON_NAME] [STREET_ADDRESS], Delivery — 12:00-18:00" at bounding box center [551, 440] width 368 height 630
click at [396, 139] on input "grid" at bounding box center [398, 148] width 33 height 33
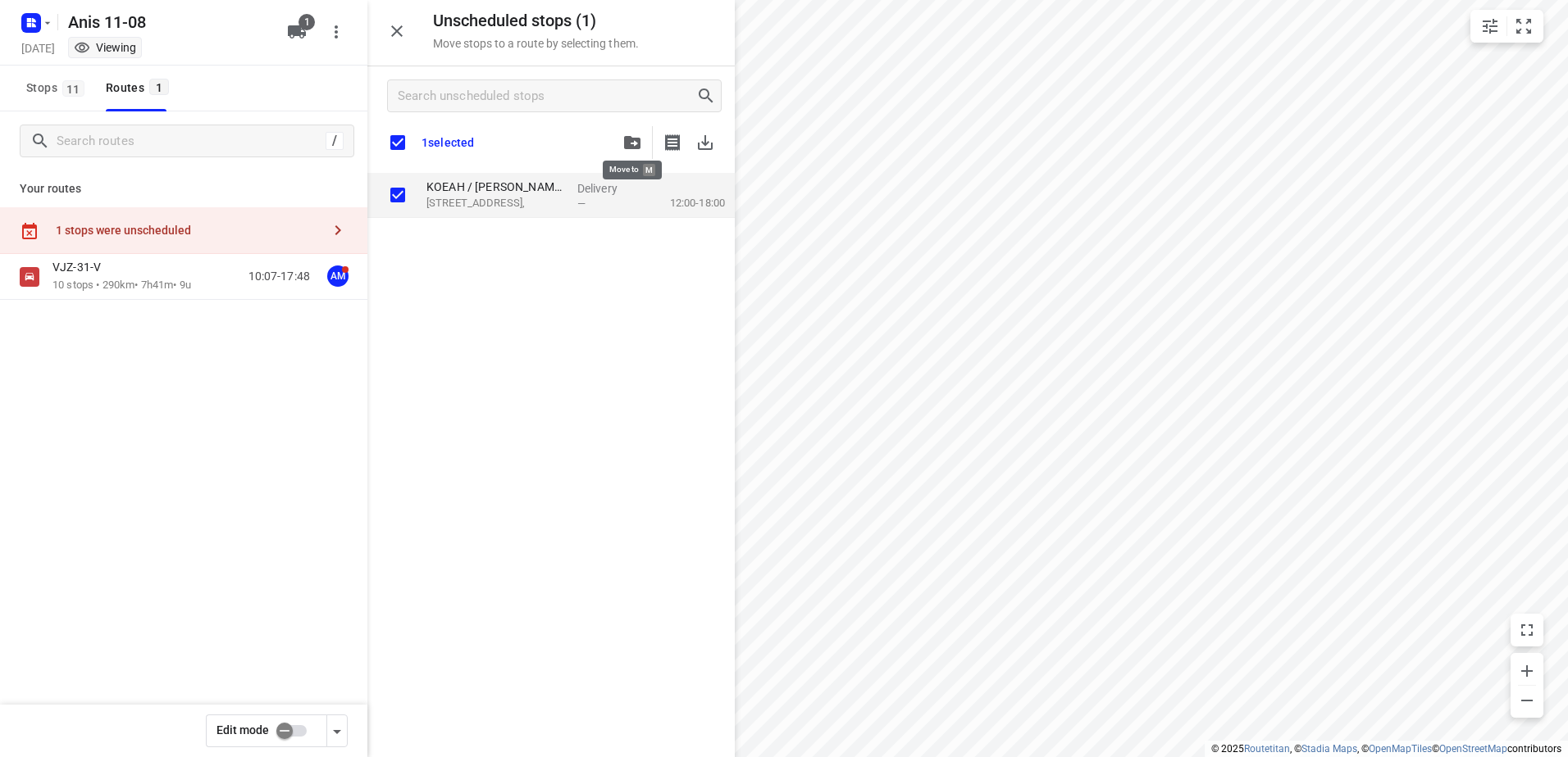
click at [630, 141] on icon "button" at bounding box center [632, 143] width 16 height 14
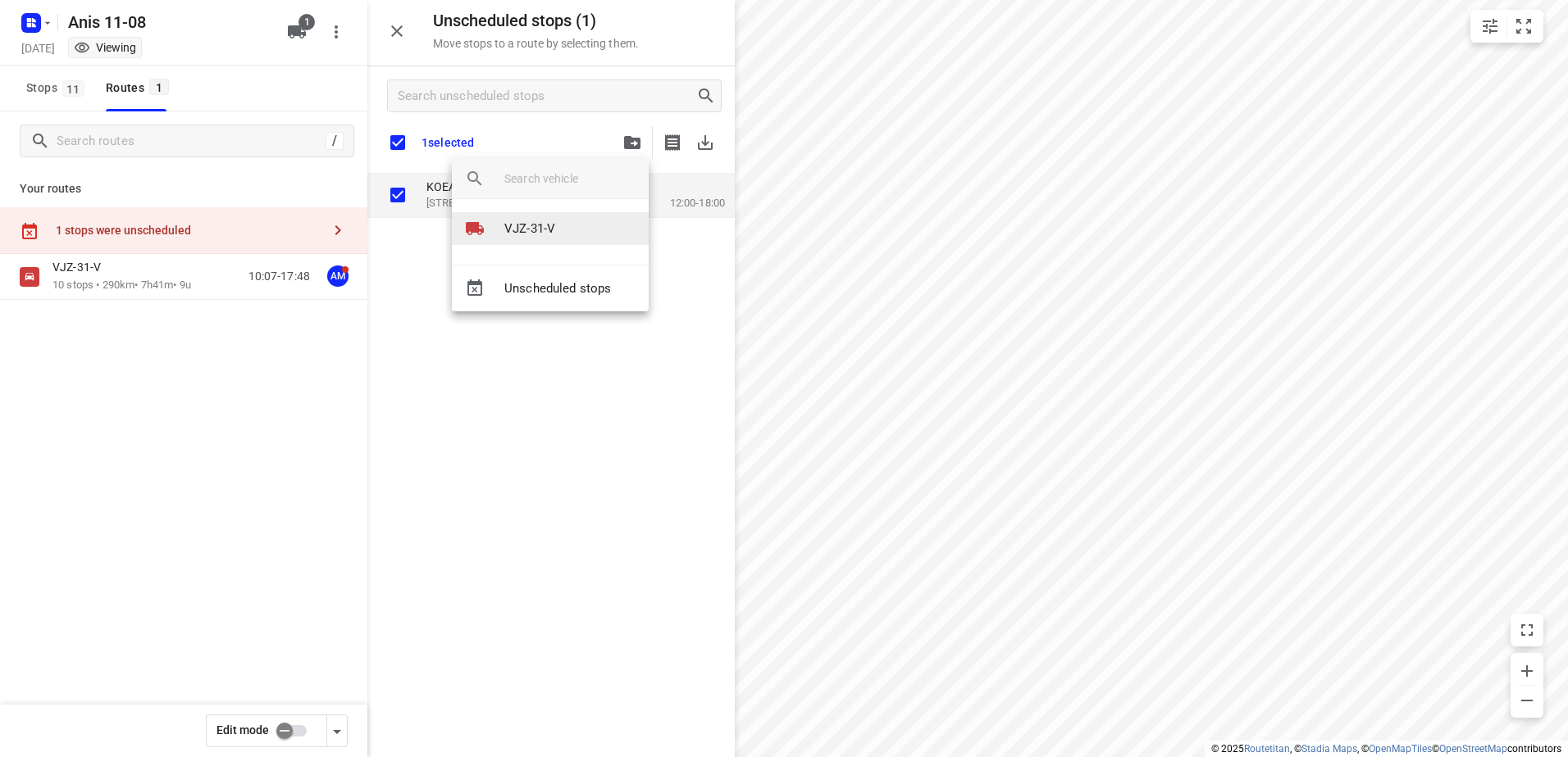
click at [551, 237] on p "VJZ-31-V" at bounding box center [530, 230] width 51 height 19
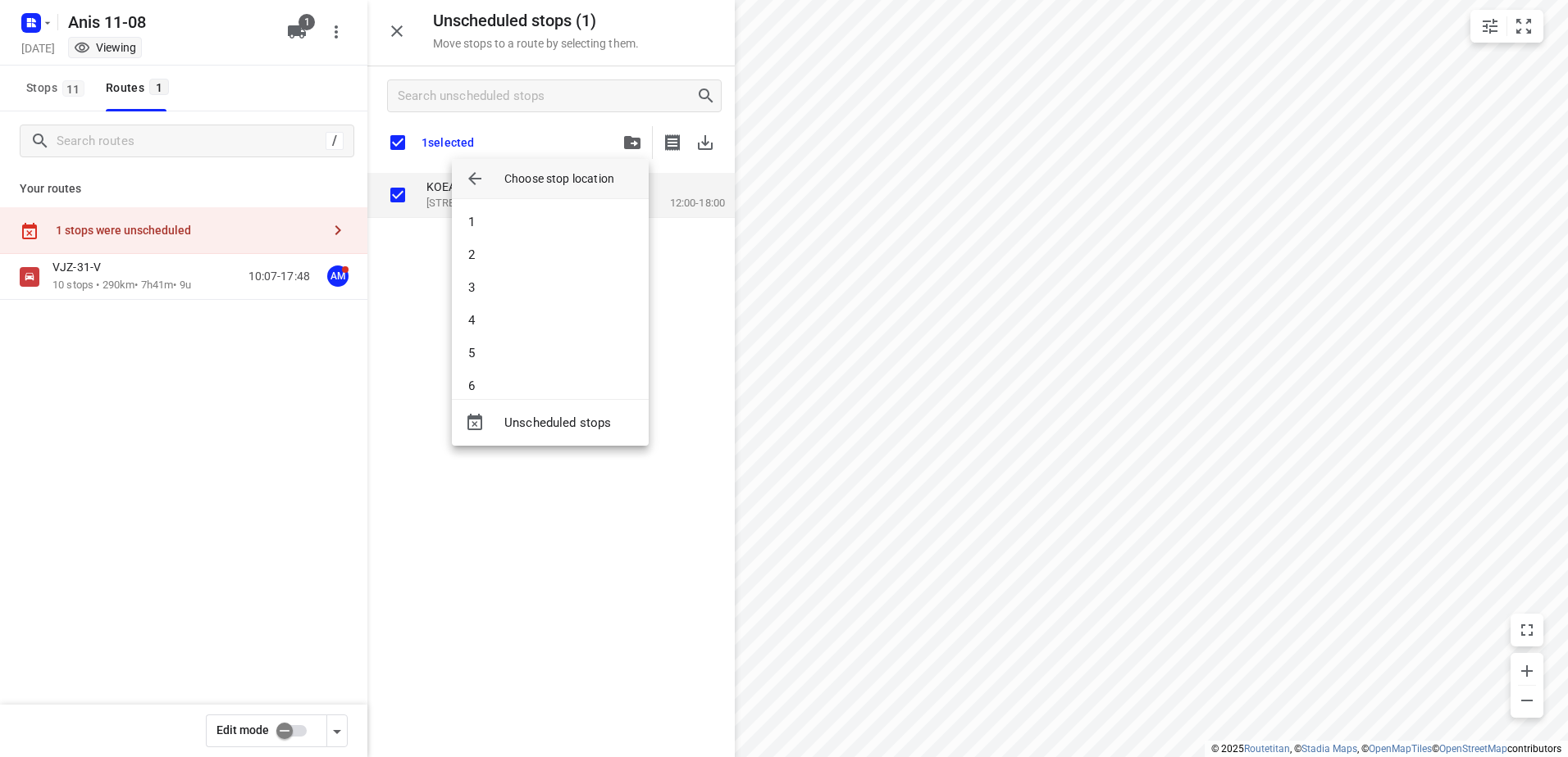
click at [473, 175] on icon "button" at bounding box center [475, 178] width 14 height 14
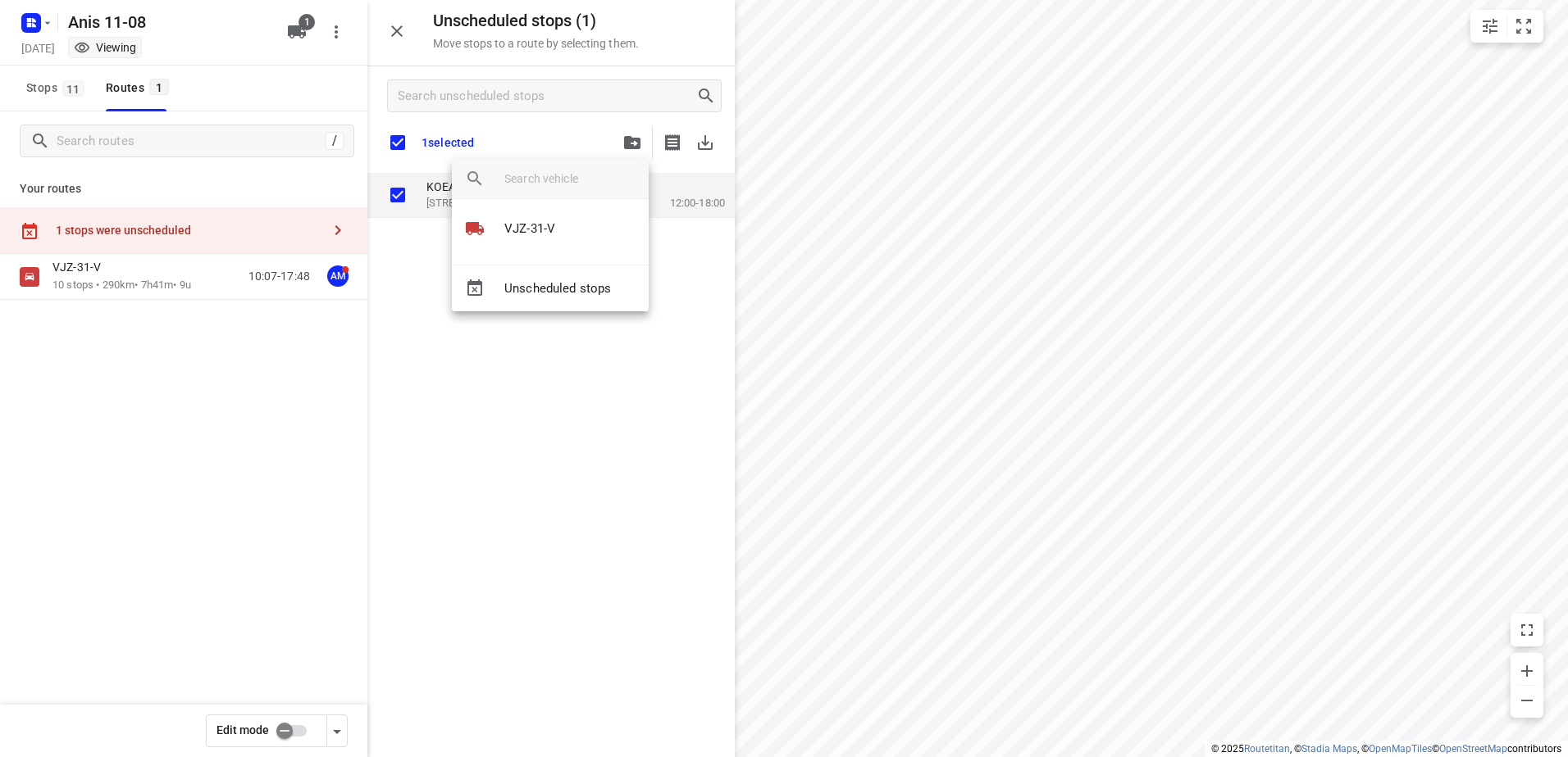
click at [642, 133] on div at bounding box center [784, 378] width 1568 height 757
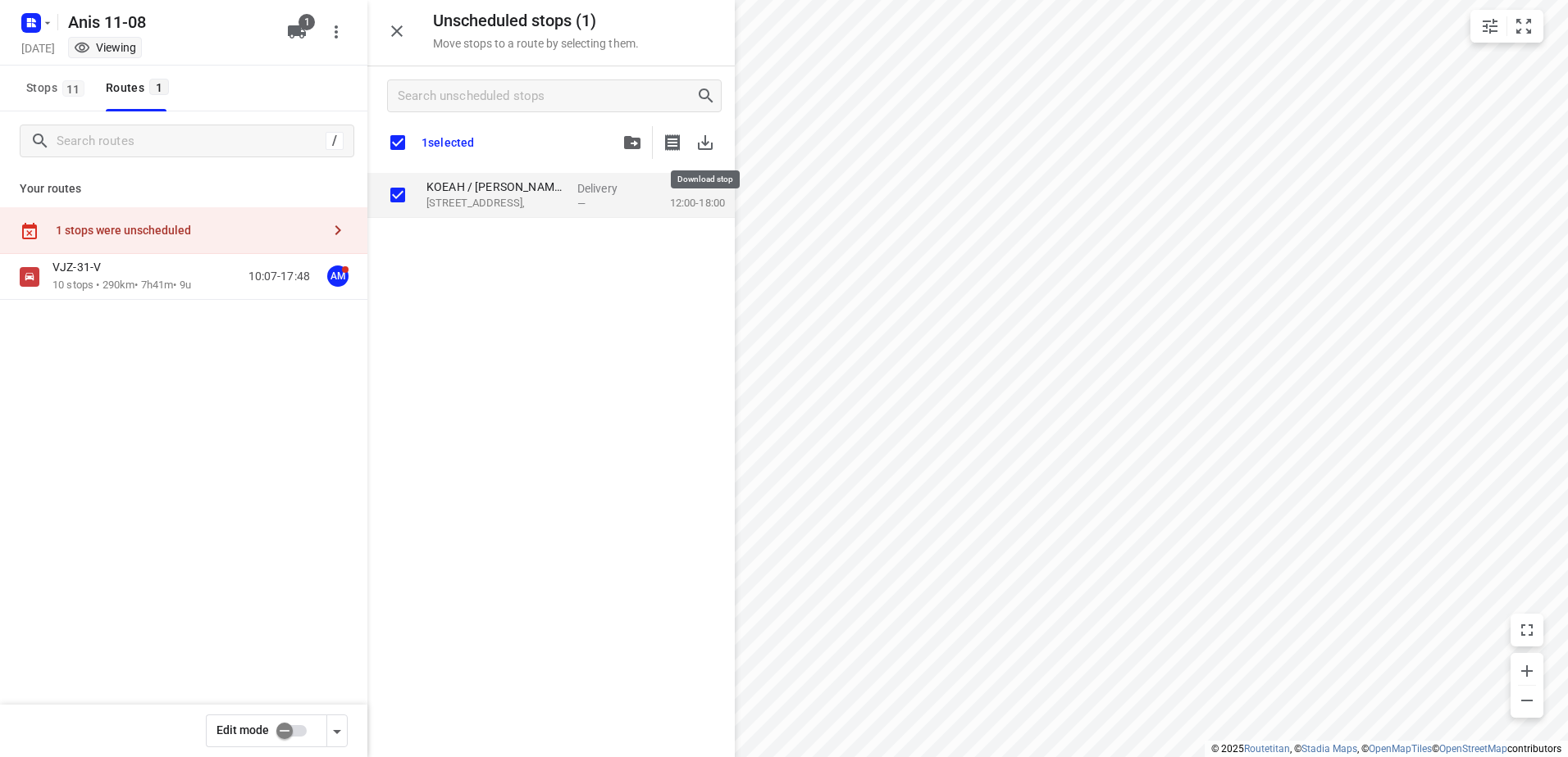
click at [698, 145] on icon "button" at bounding box center [704, 142] width 14 height 14
checkbox input "true"
click at [497, 183] on p "KOEAH / [PERSON_NAME]" at bounding box center [495, 186] width 138 height 16
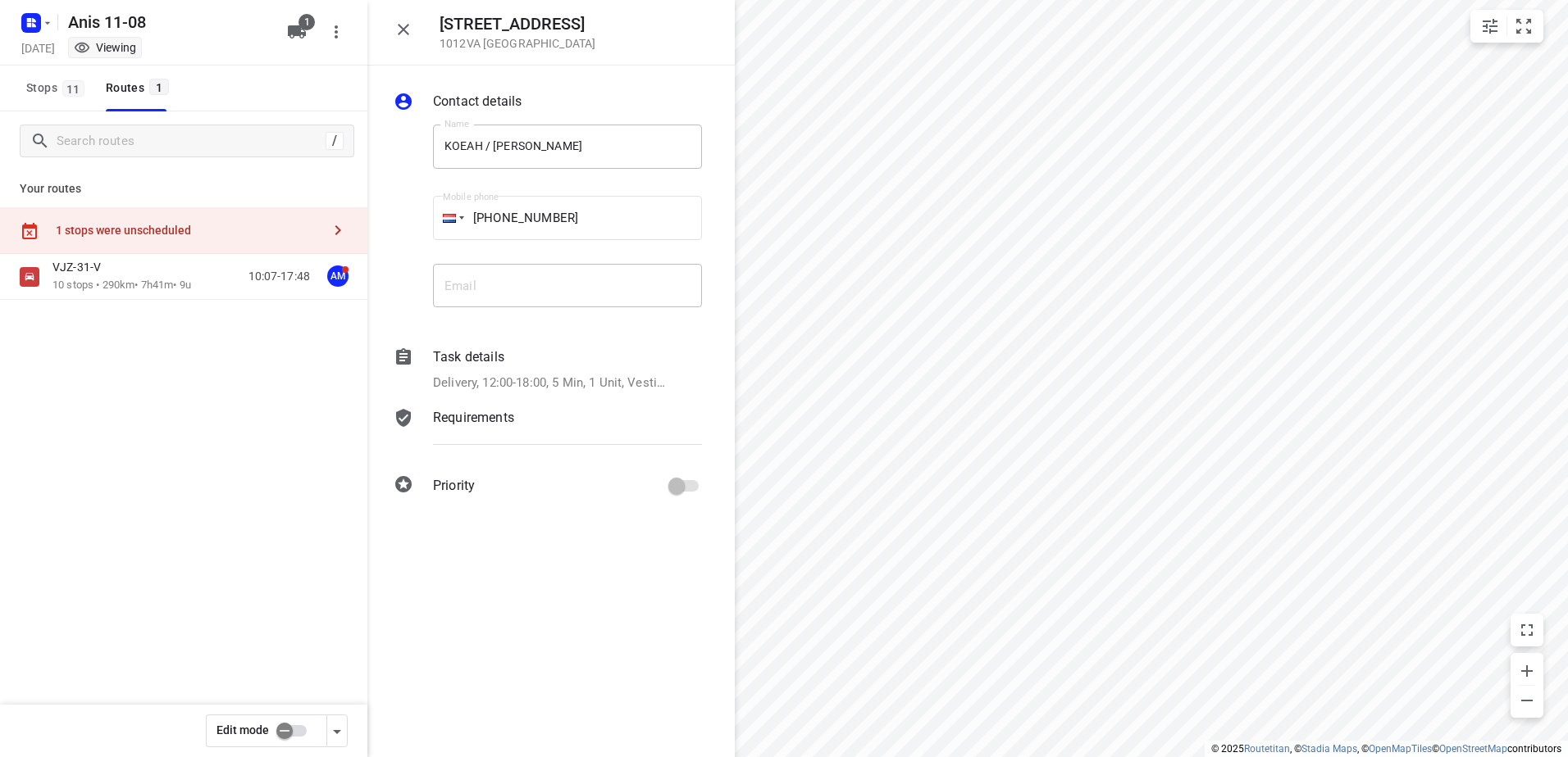
click at [264, 221] on div "1 stops were unscheduled" at bounding box center [183, 230] width 368 height 46
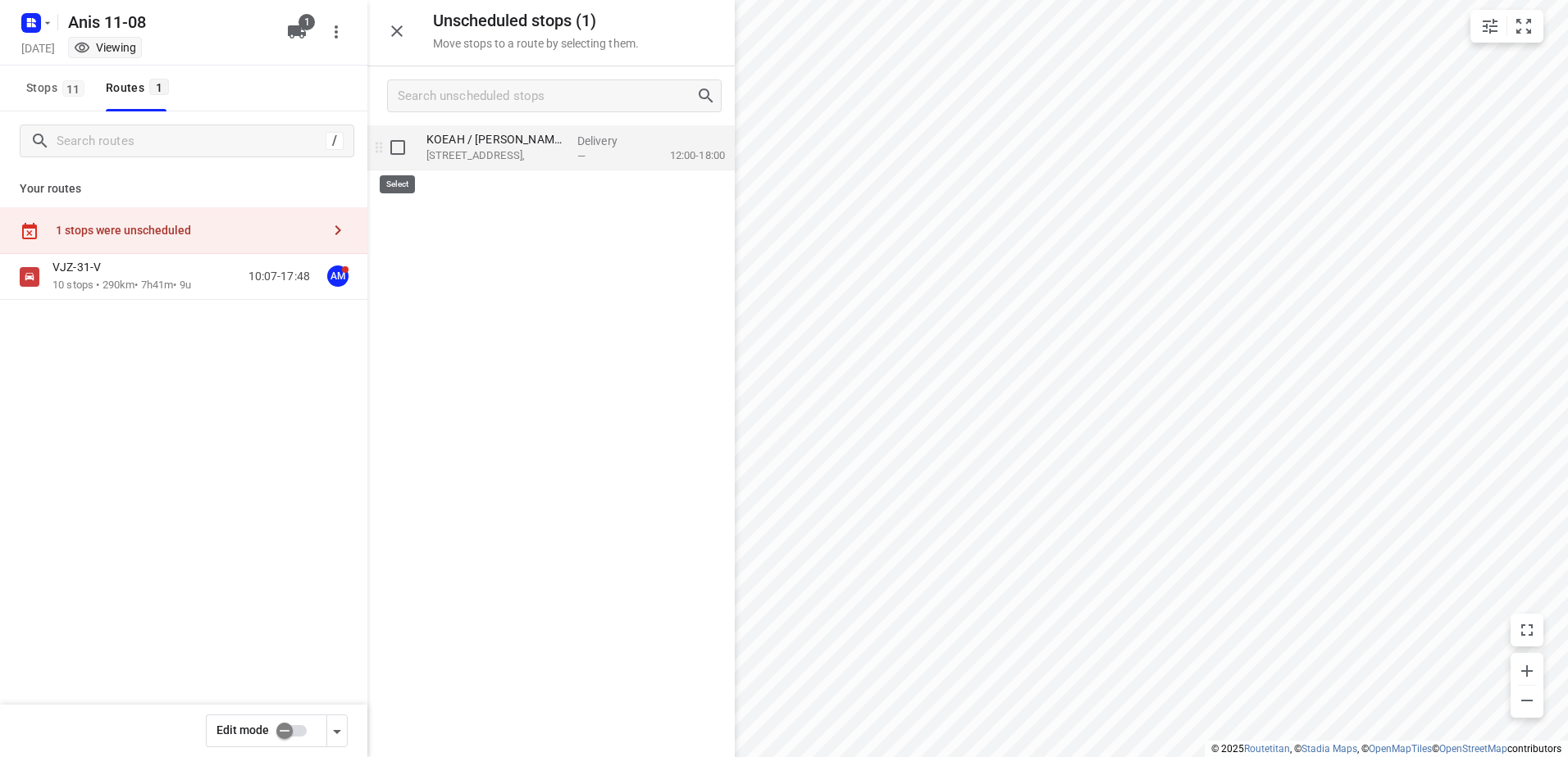
click at [401, 150] on input "grid" at bounding box center [398, 148] width 33 height 33
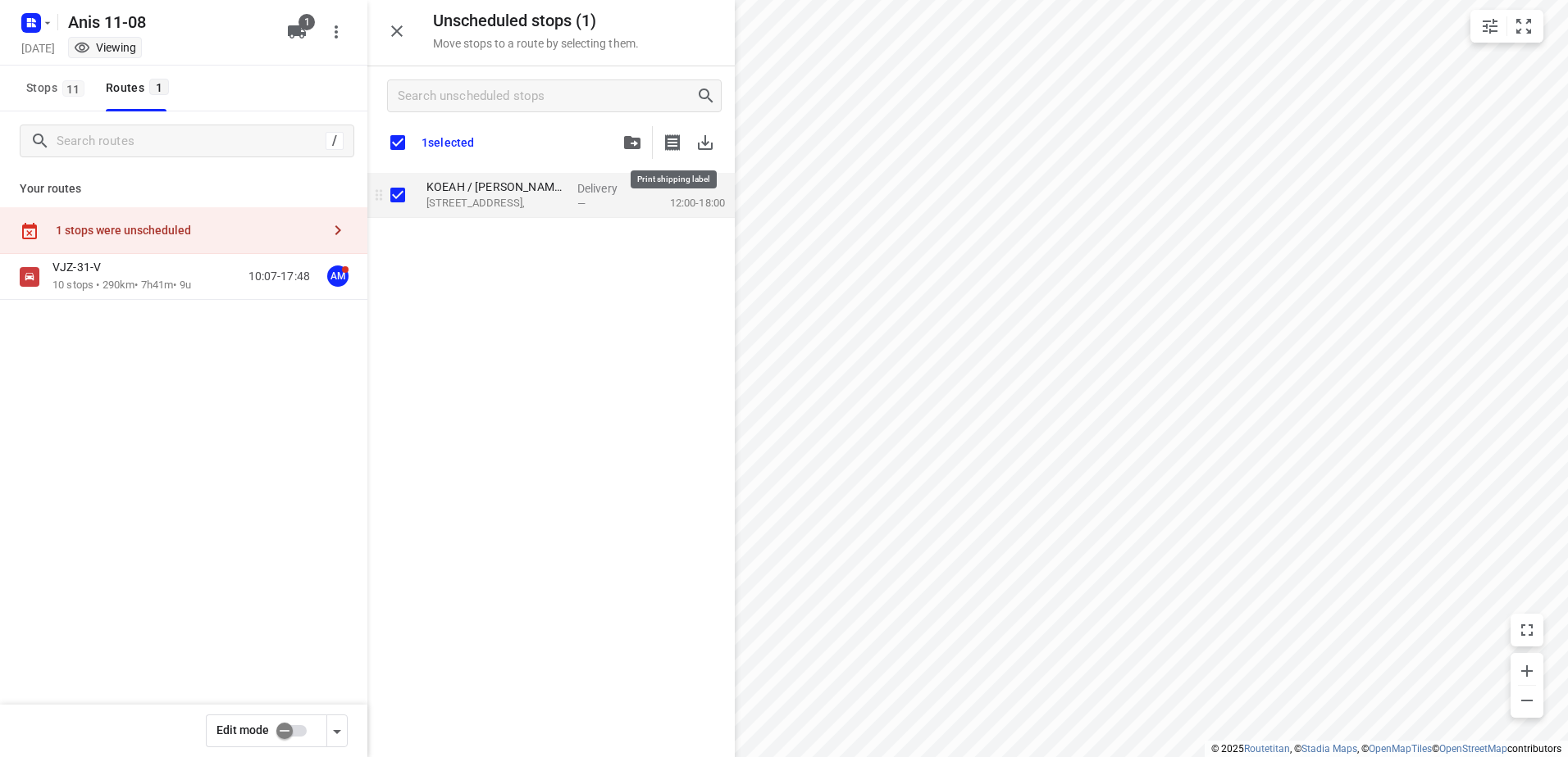
checkbox input "true"
click at [471, 188] on p "KOEAH / [PERSON_NAME]" at bounding box center [495, 186] width 138 height 16
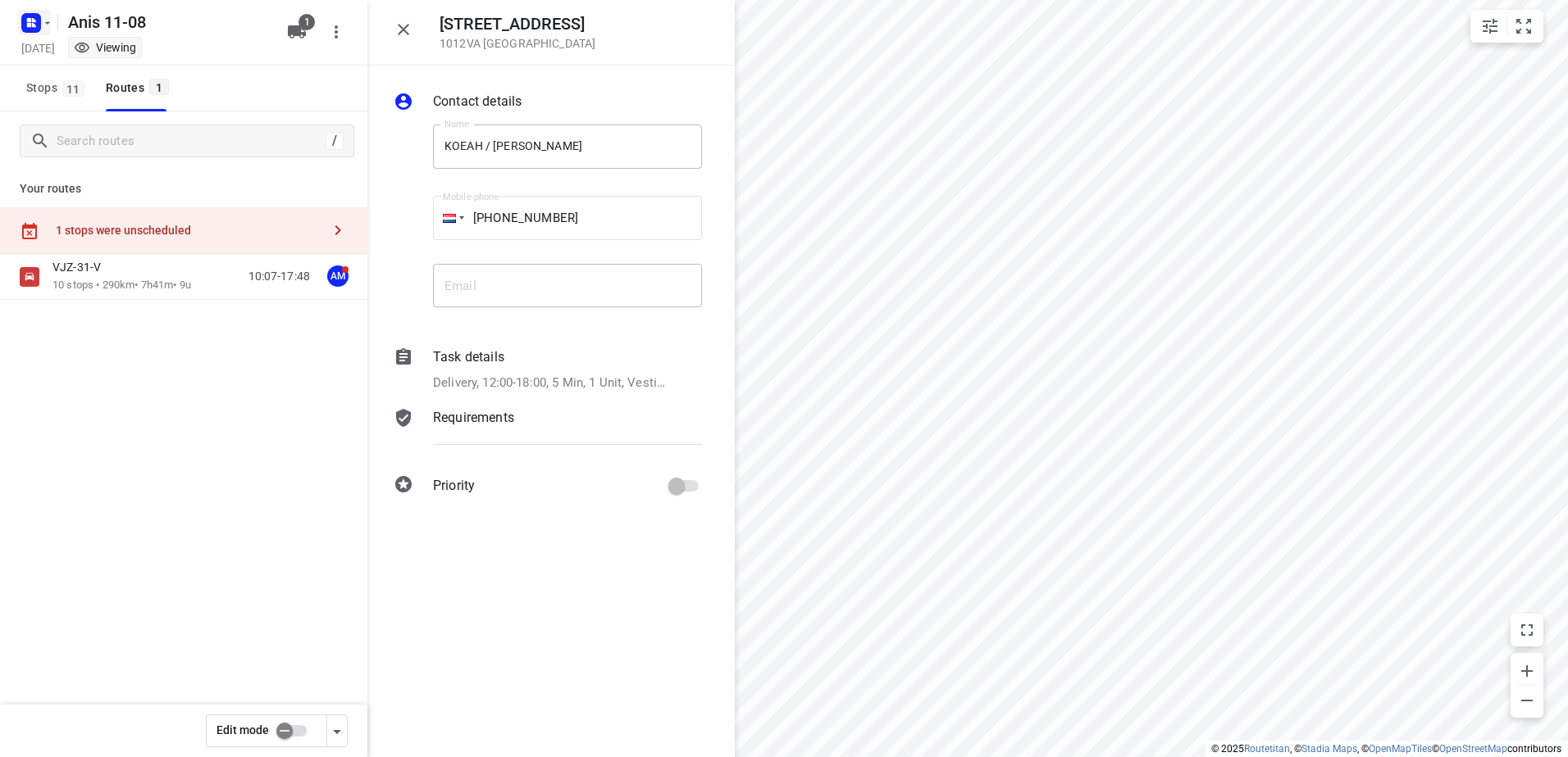
click at [29, 30] on rect "button" at bounding box center [31, 23] width 19 height 19
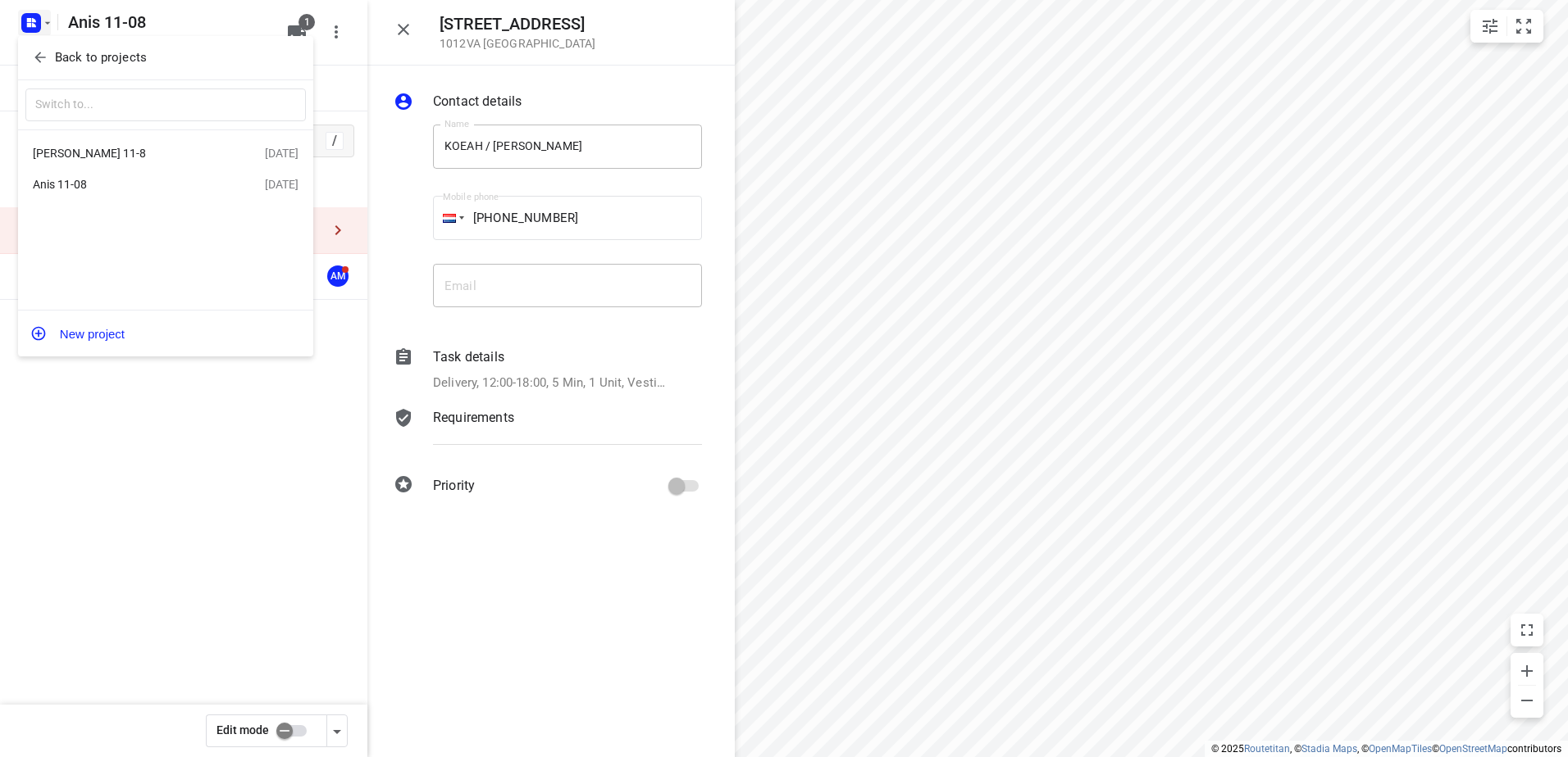
click at [85, 160] on div "[PERSON_NAME] 11-8" at bounding box center [126, 153] width 188 height 14
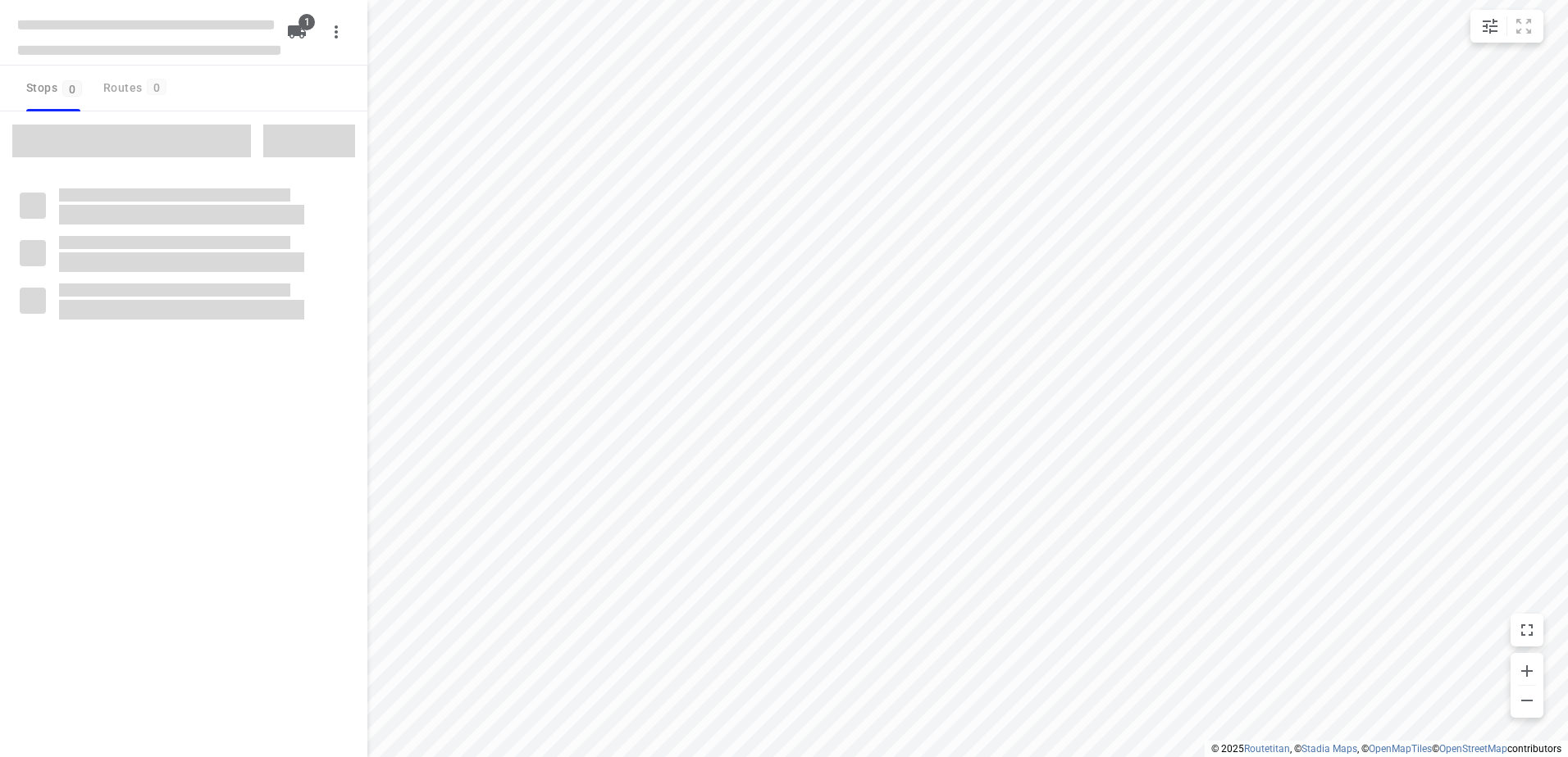
type input "distance"
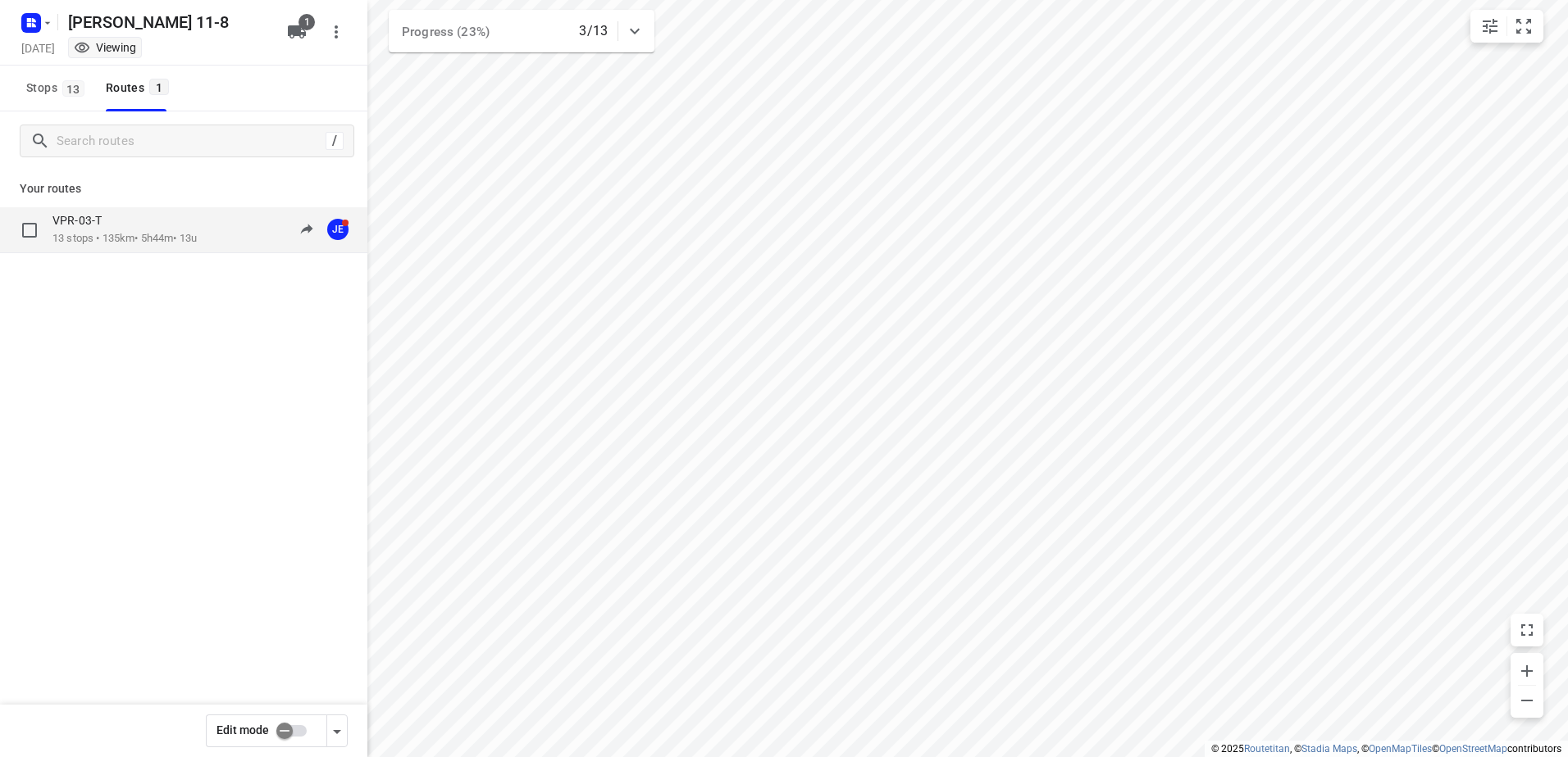
click at [123, 234] on p "13 stops • 135km • 5h44m • 13u" at bounding box center [124, 239] width 145 height 15
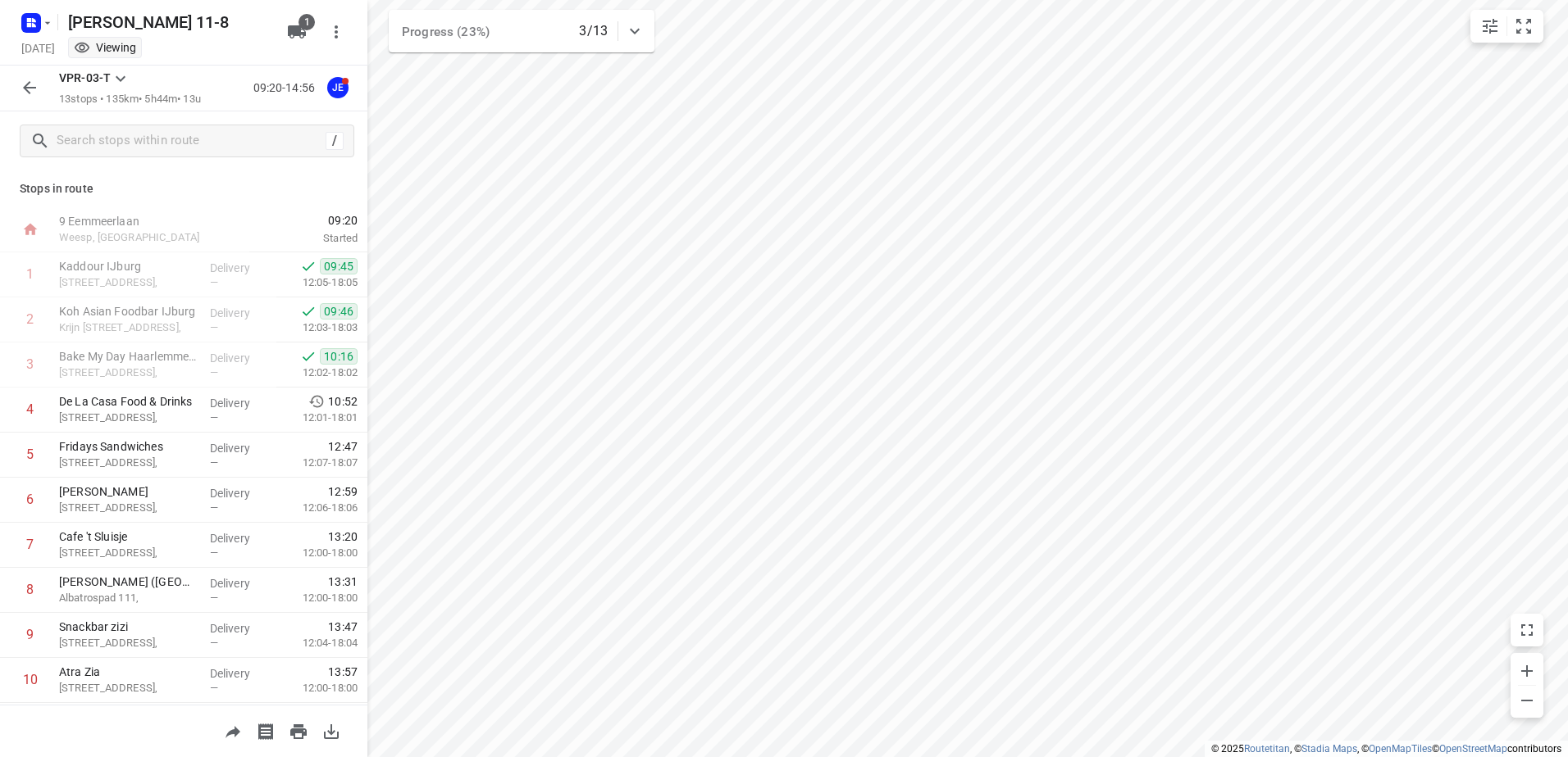
click at [23, 66] on div "VPR-03-T 13 stops • 135km • 5h44m • 13u 09:20-14:56 JE" at bounding box center [183, 89] width 368 height 46
click at [18, 86] on button "button" at bounding box center [30, 88] width 33 height 33
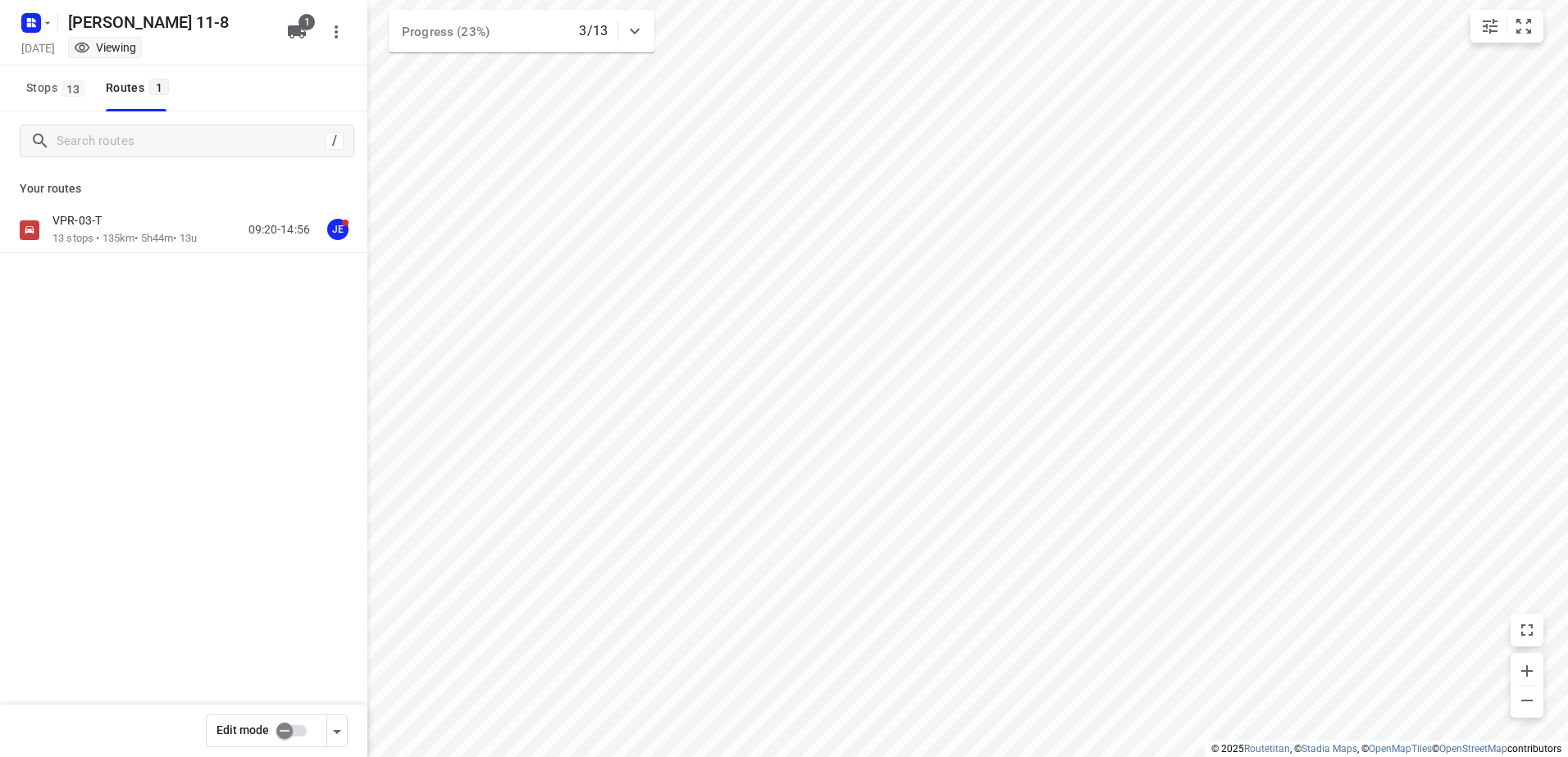
click at [276, 708] on div "Edit mode" at bounding box center [183, 731] width 368 height 52
click at [289, 722] on input "checkbox" at bounding box center [284, 731] width 94 height 31
checkbox input "true"
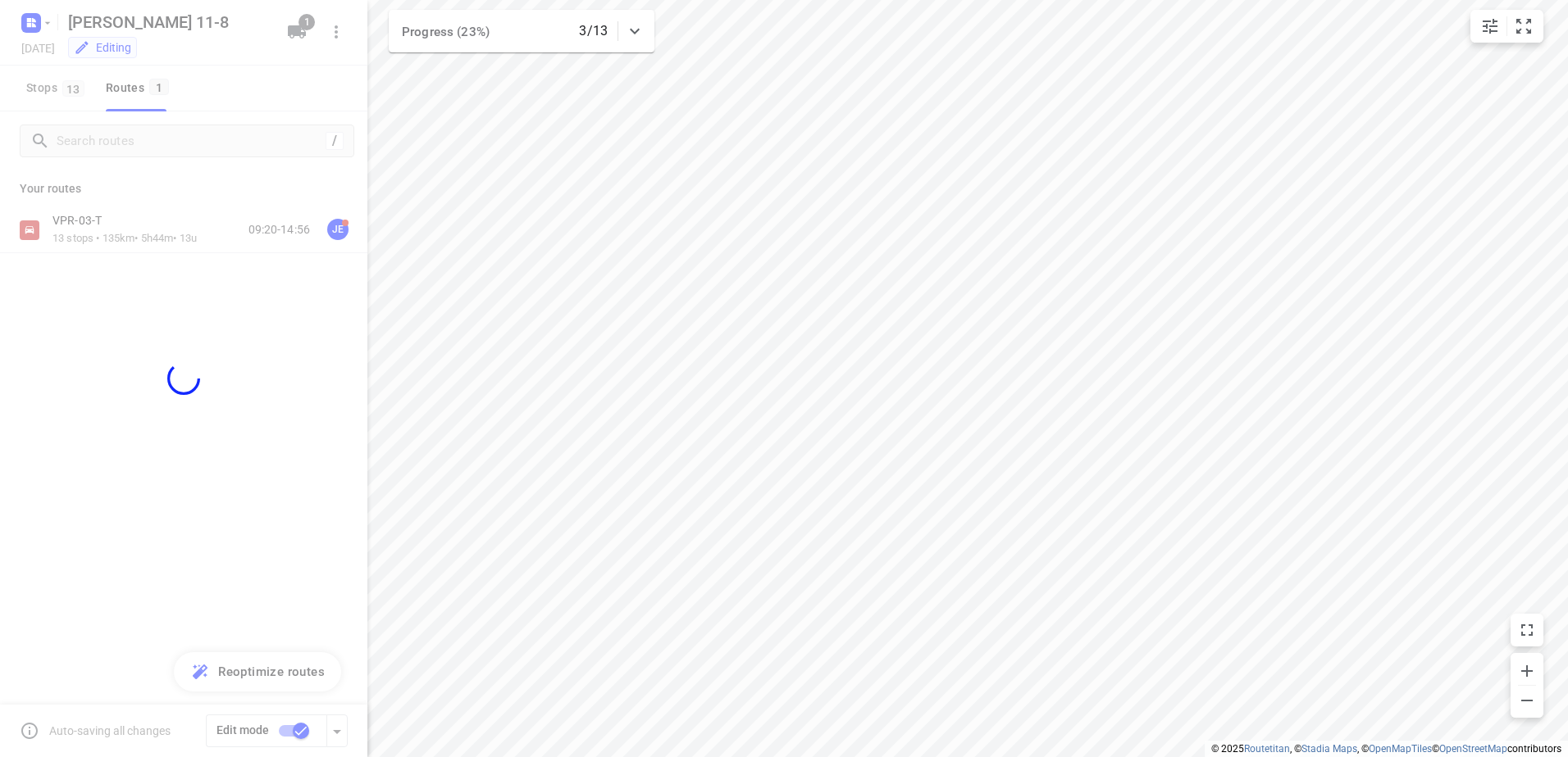
click at [113, 225] on div at bounding box center [183, 378] width 368 height 757
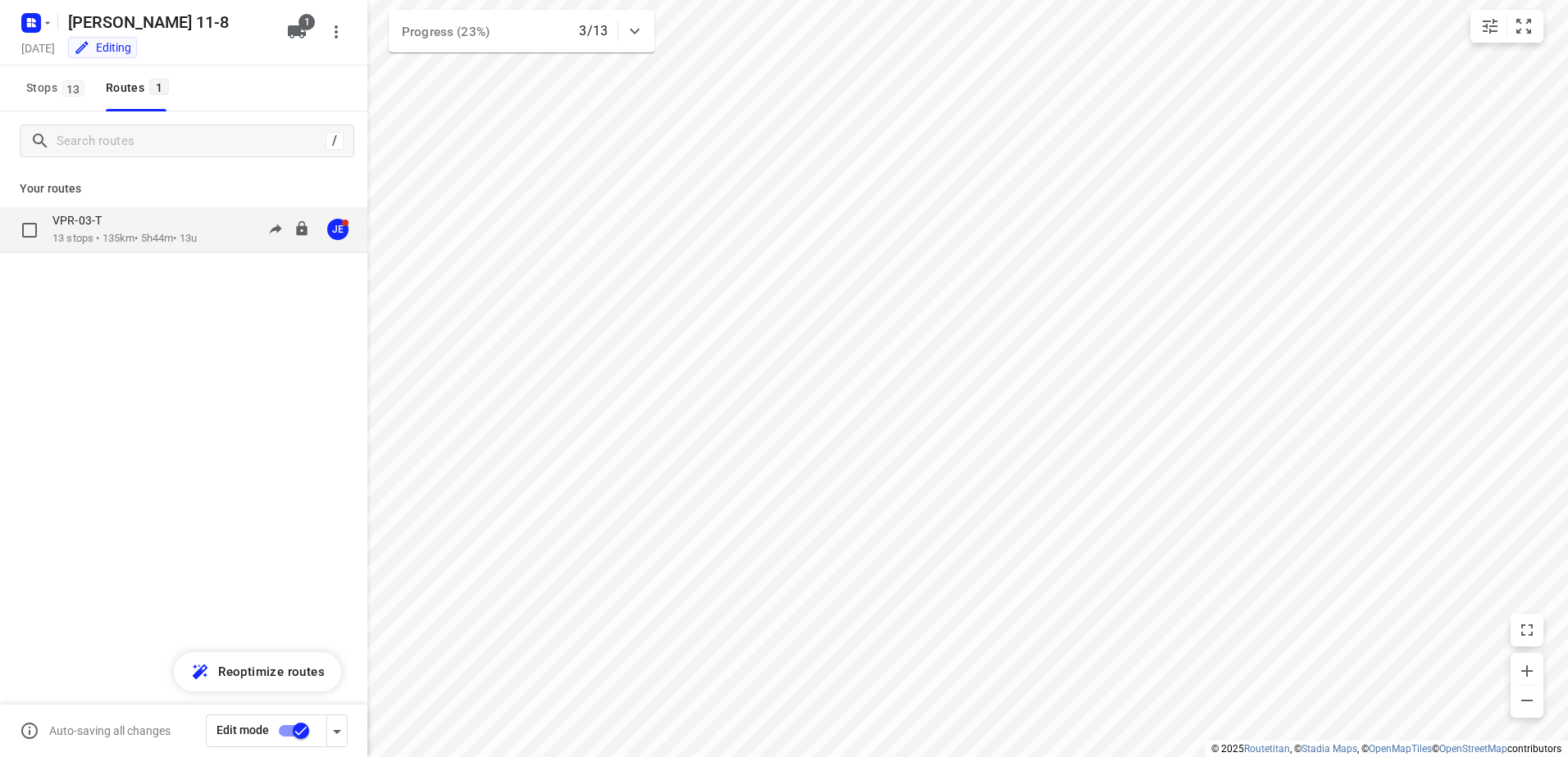
click at [112, 234] on p "13 stops • 135km • 5h44m • 13u" at bounding box center [124, 239] width 145 height 15
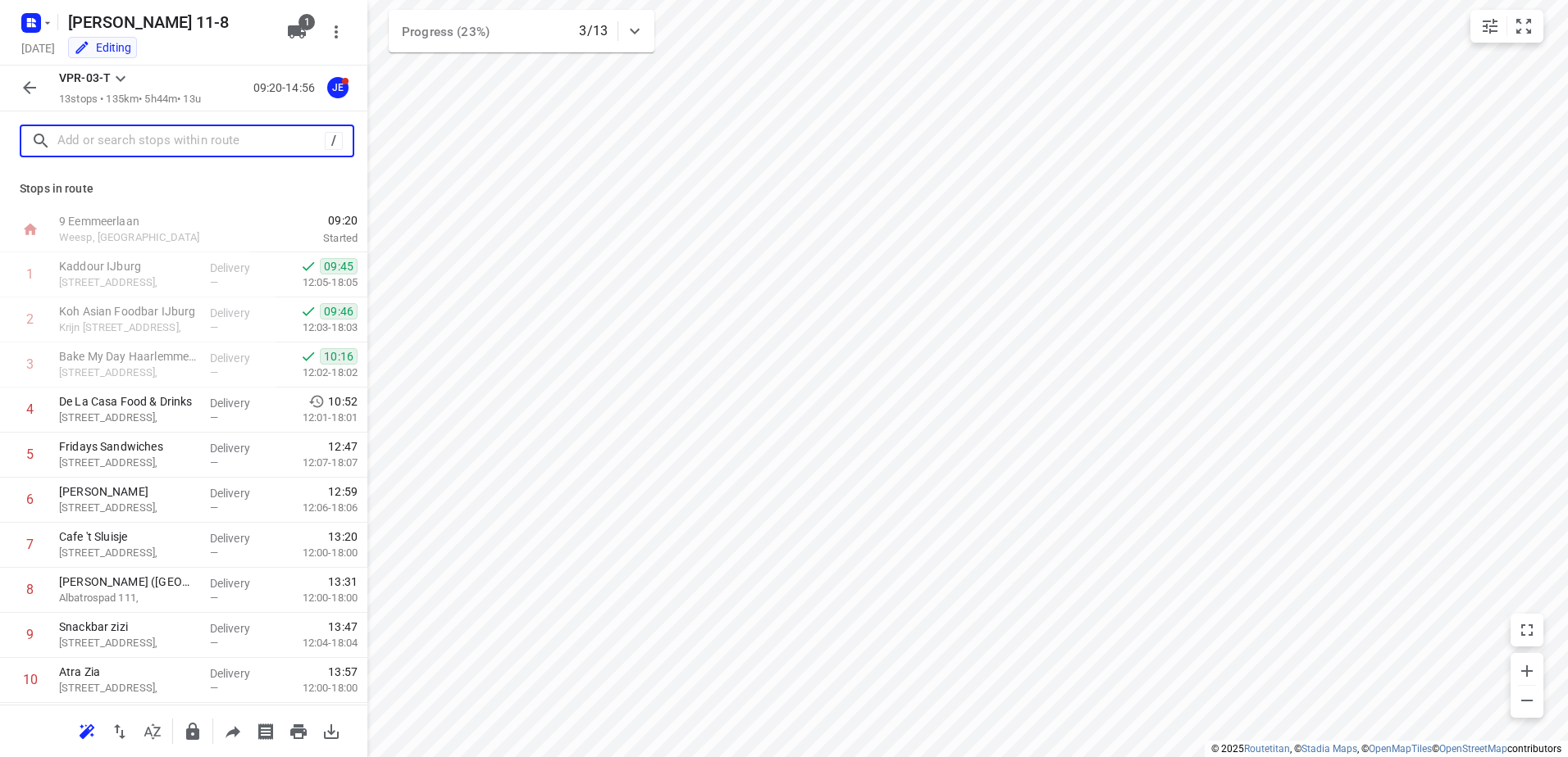
click at [172, 132] on input "text" at bounding box center [190, 141] width 267 height 25
paste input "KOEAH / [PERSON_NAME]"
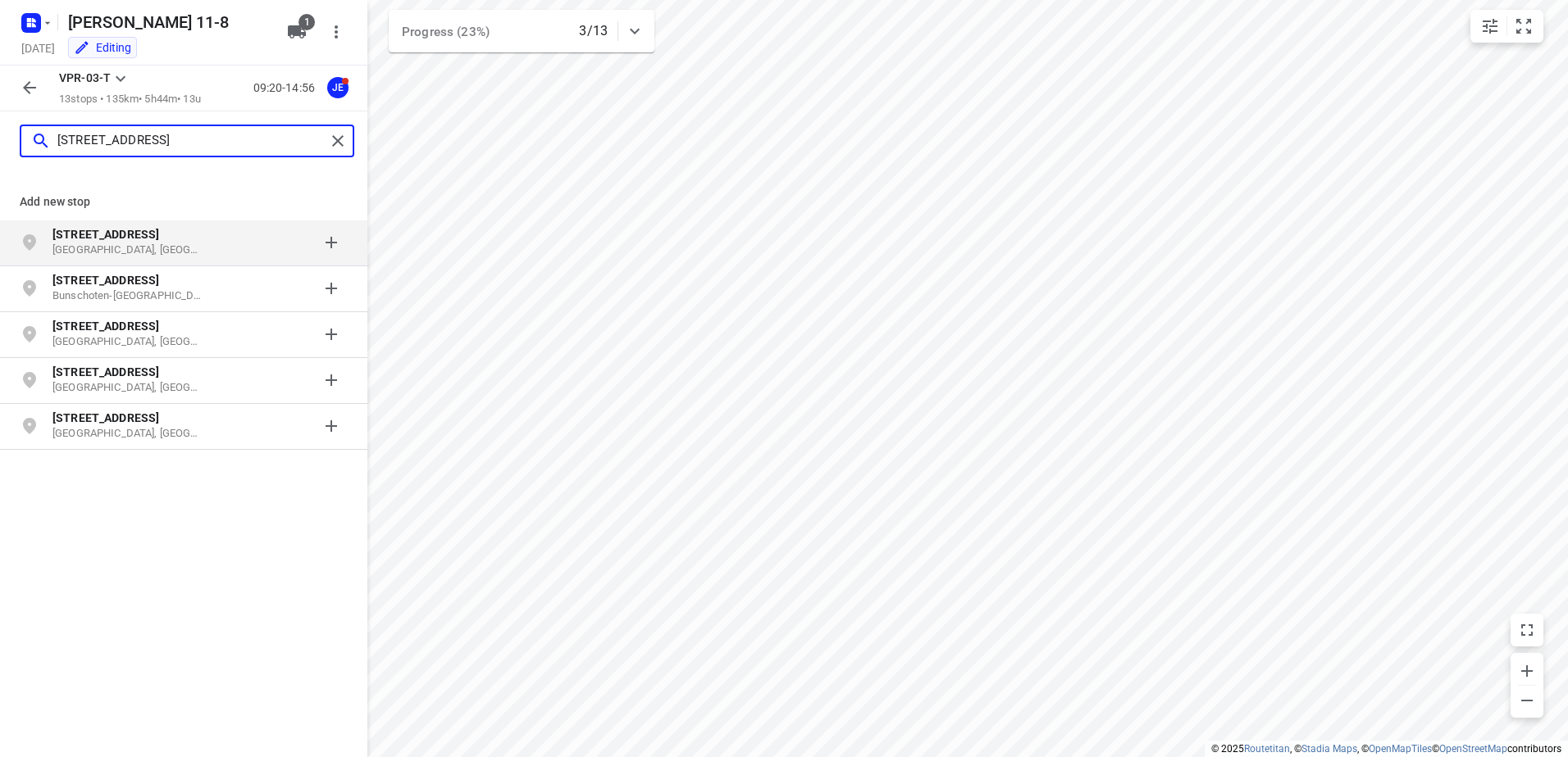
type input "[STREET_ADDRESS]"
click at [177, 243] on p "[STREET_ADDRESS]" at bounding box center [127, 234] width 151 height 16
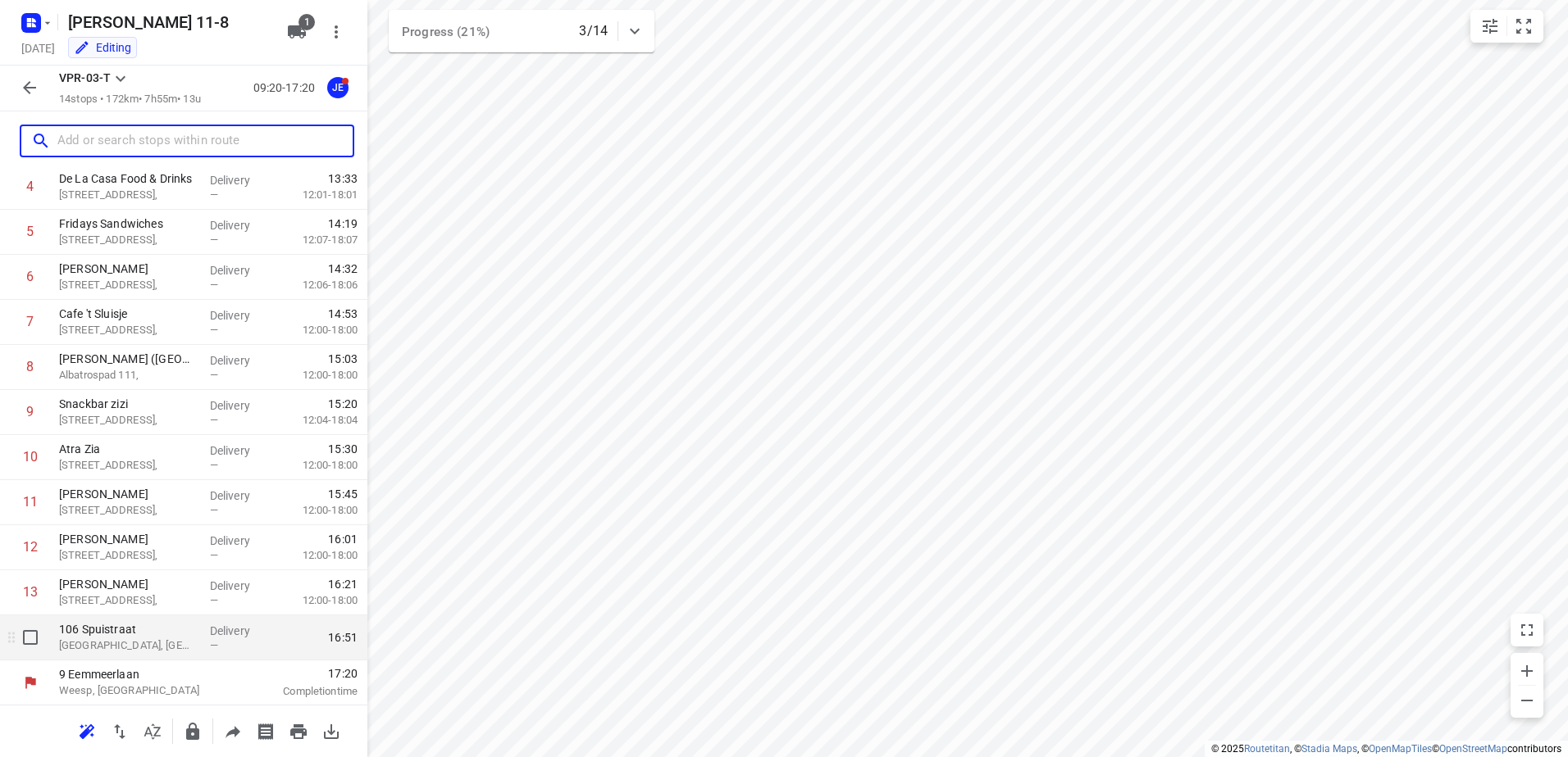
scroll to position [224, 0]
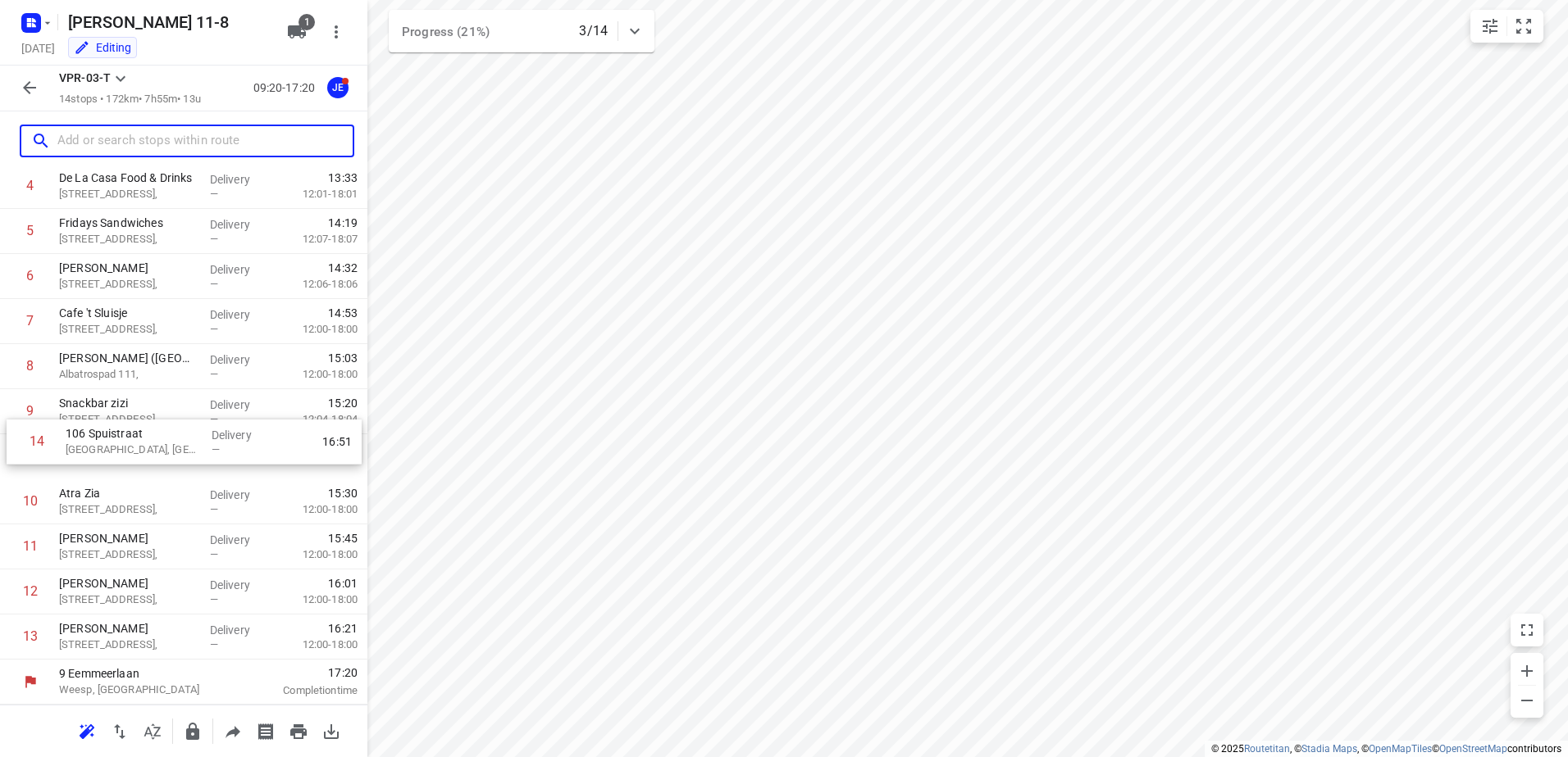
drag, startPoint x: 182, startPoint y: 643, endPoint x: 194, endPoint y: 431, distance: 212.3
click at [194, 431] on div "1 Kaddour IJburg [STREET_ADDRESS], Delivery — 09:45 12:05-18:05 2 Koh Asian Foo…" at bounding box center [183, 344] width 368 height 631
drag, startPoint x: 128, startPoint y: 452, endPoint x: 135, endPoint y: 394, distance: 58.4
click at [135, 394] on div "1 Kaddour IJburg [STREET_ADDRESS], Delivery — 09:45 12:05-18:05 2 Koh Asian Foo…" at bounding box center [183, 344] width 368 height 631
click at [151, 421] on p "[GEOGRAPHIC_DATA], [GEOGRAPHIC_DATA]" at bounding box center [127, 419] width 138 height 16
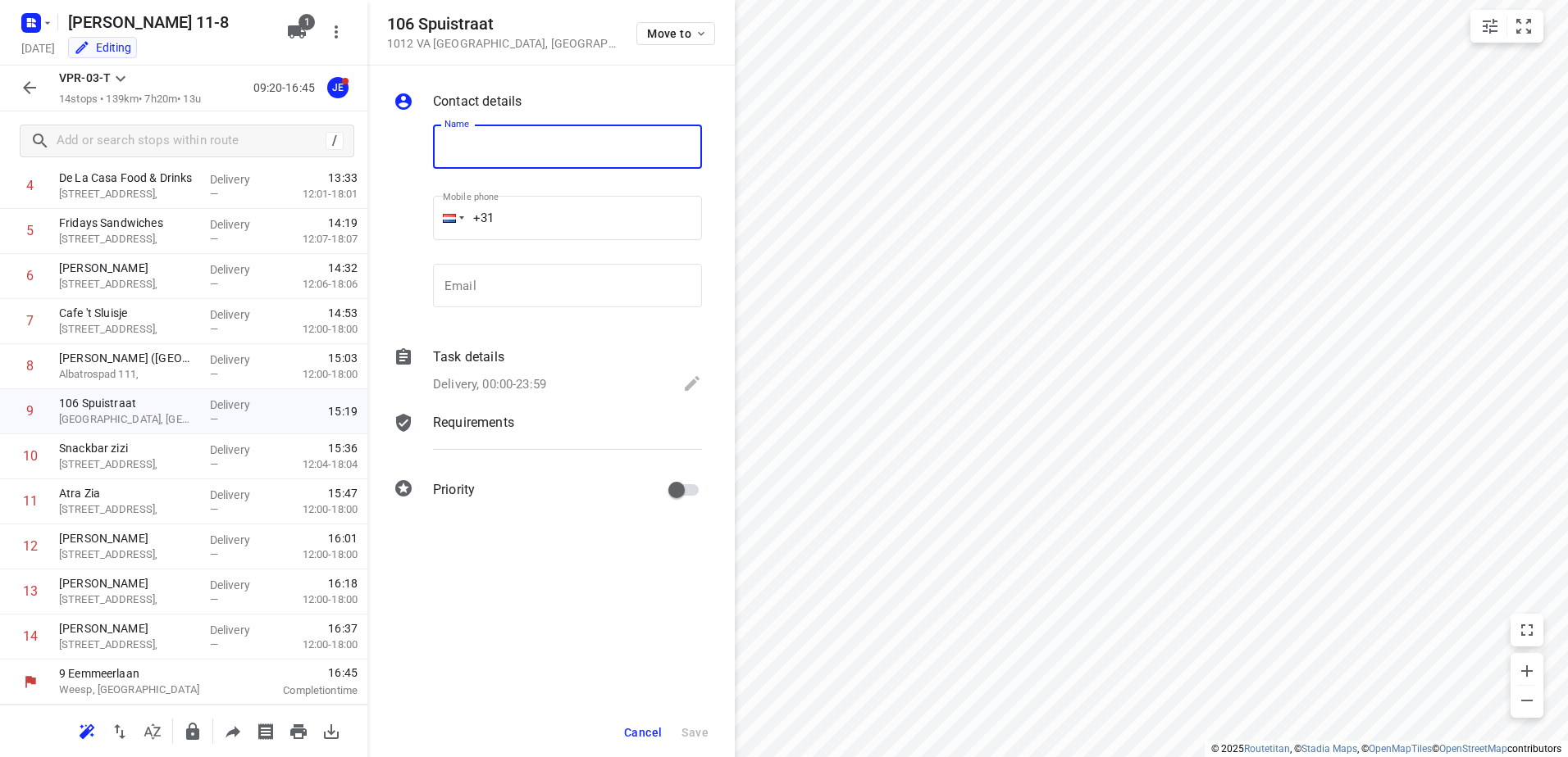
paste input "KOEAH / [PERSON_NAME]"
type input "KOEAH / [PERSON_NAME]"
click at [567, 226] on input "+31" at bounding box center [567, 218] width 269 height 44
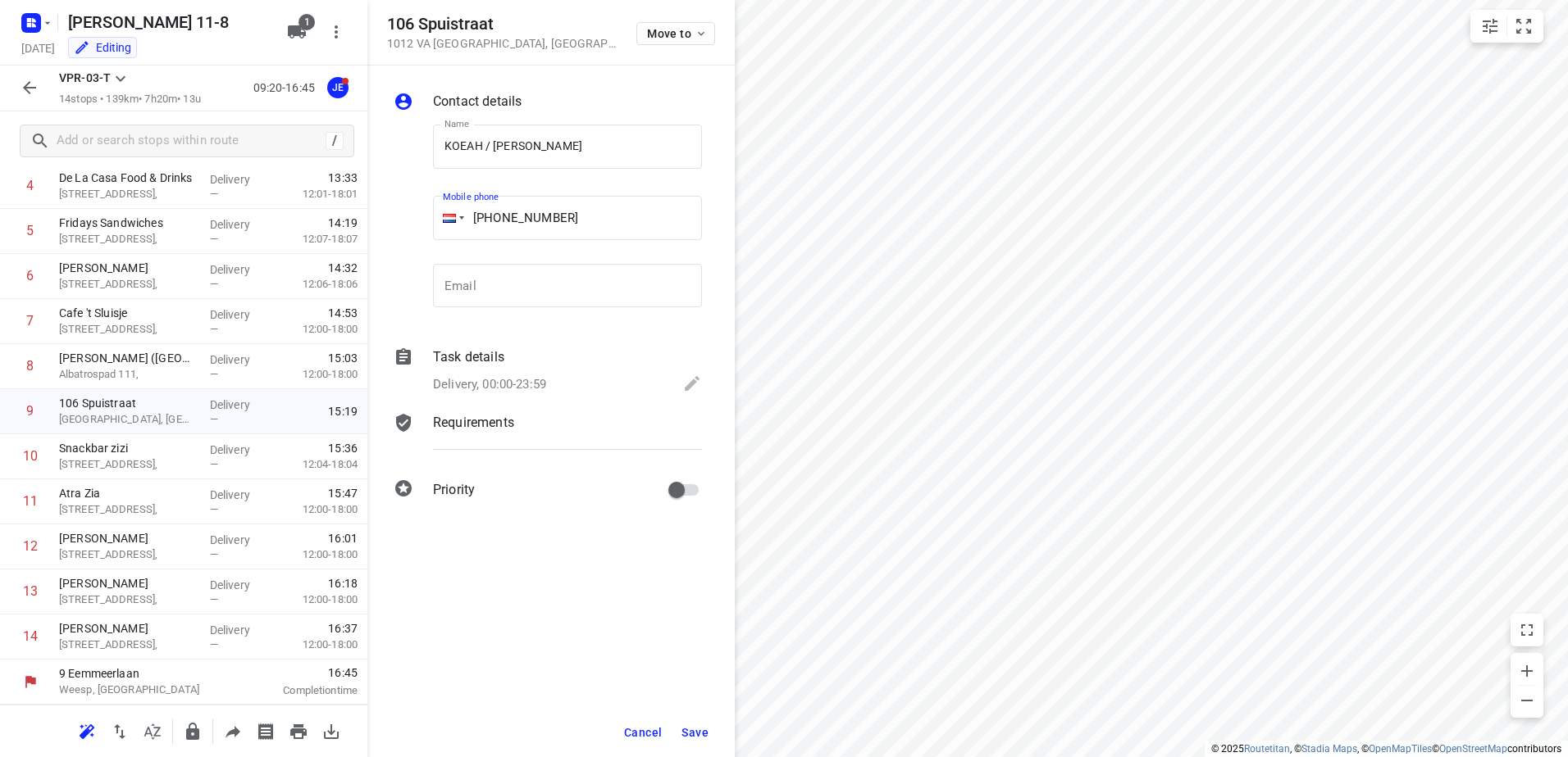
type input "[PHONE_NUMBER]"
click at [594, 379] on div "Delivery, 00:00-23:59" at bounding box center [567, 385] width 269 height 23
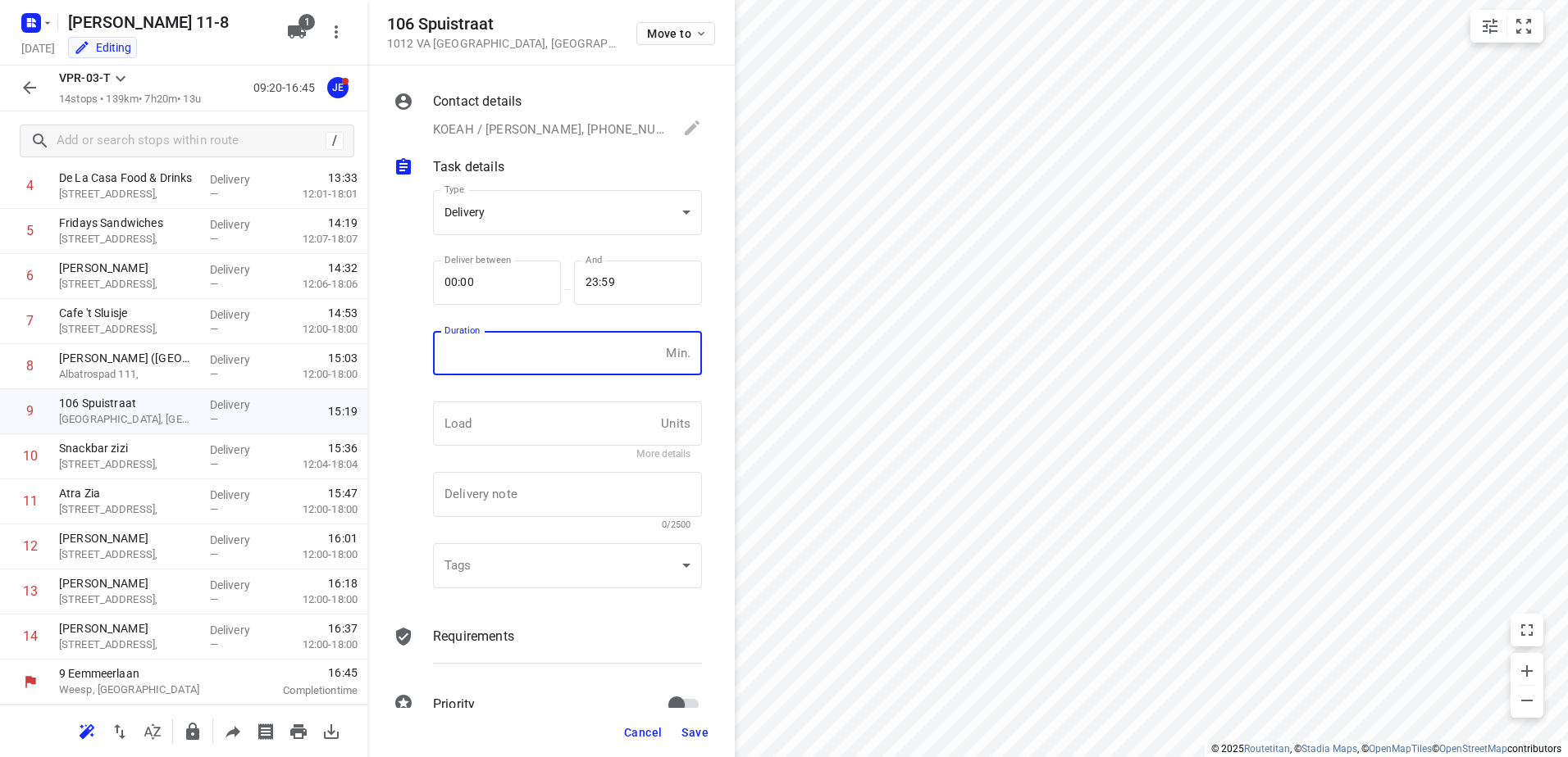
click at [581, 361] on input "number" at bounding box center [546, 353] width 227 height 44
type input "10"
click at [701, 735] on span "Save" at bounding box center [695, 733] width 27 height 14
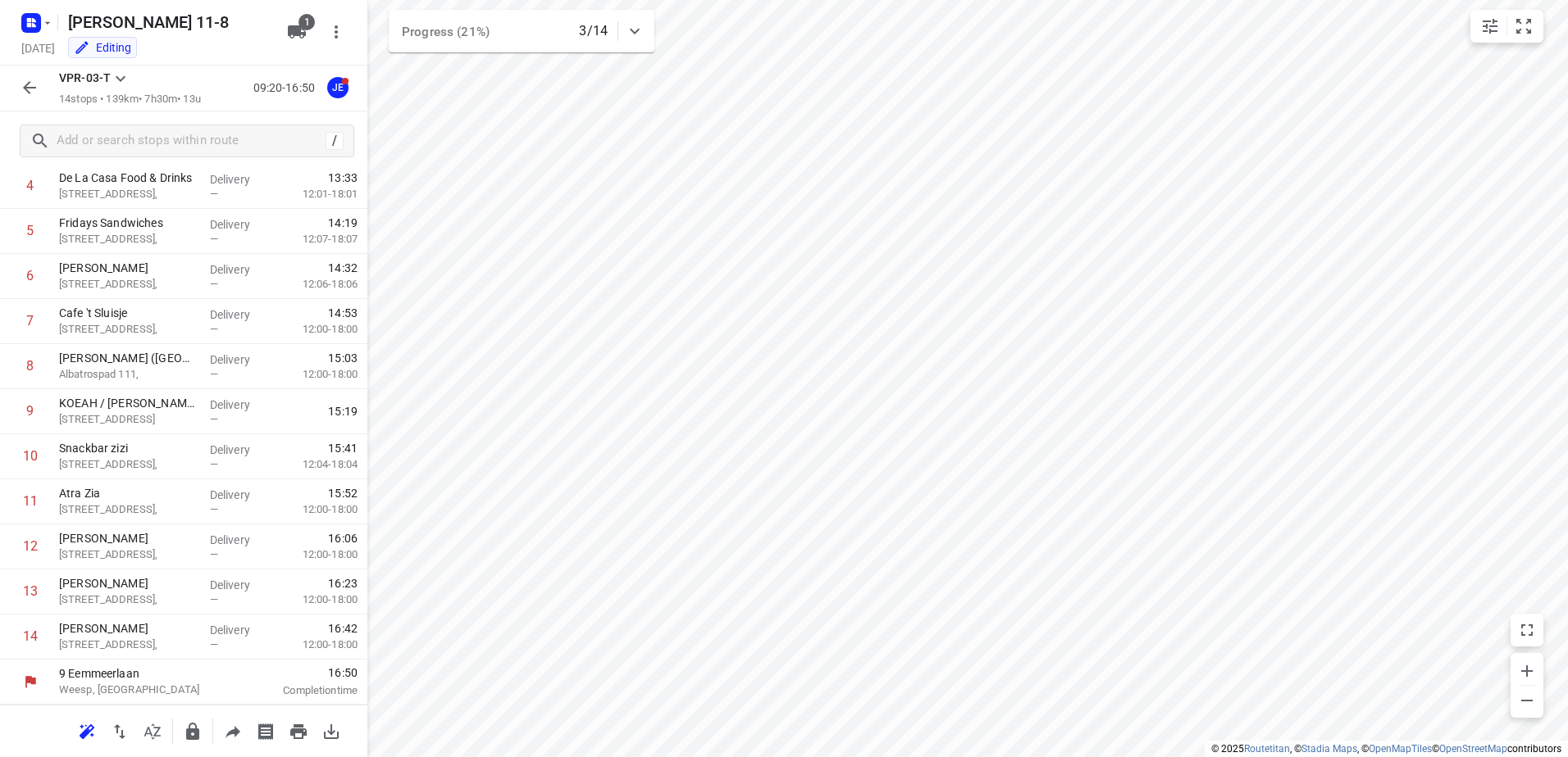
click at [29, 84] on icon "button" at bounding box center [30, 88] width 14 height 14
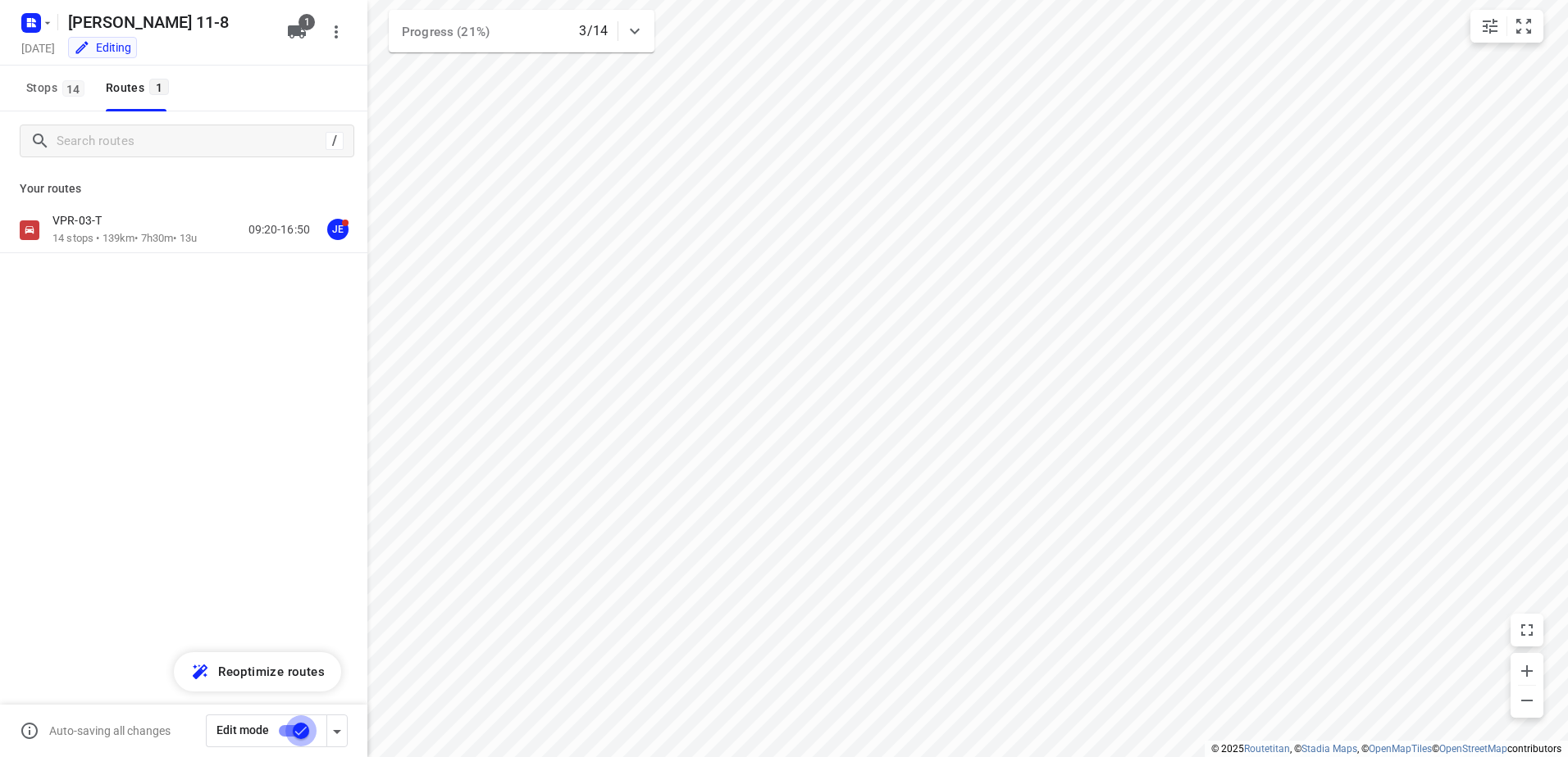
click at [285, 737] on input "checkbox" at bounding box center [300, 731] width 94 height 31
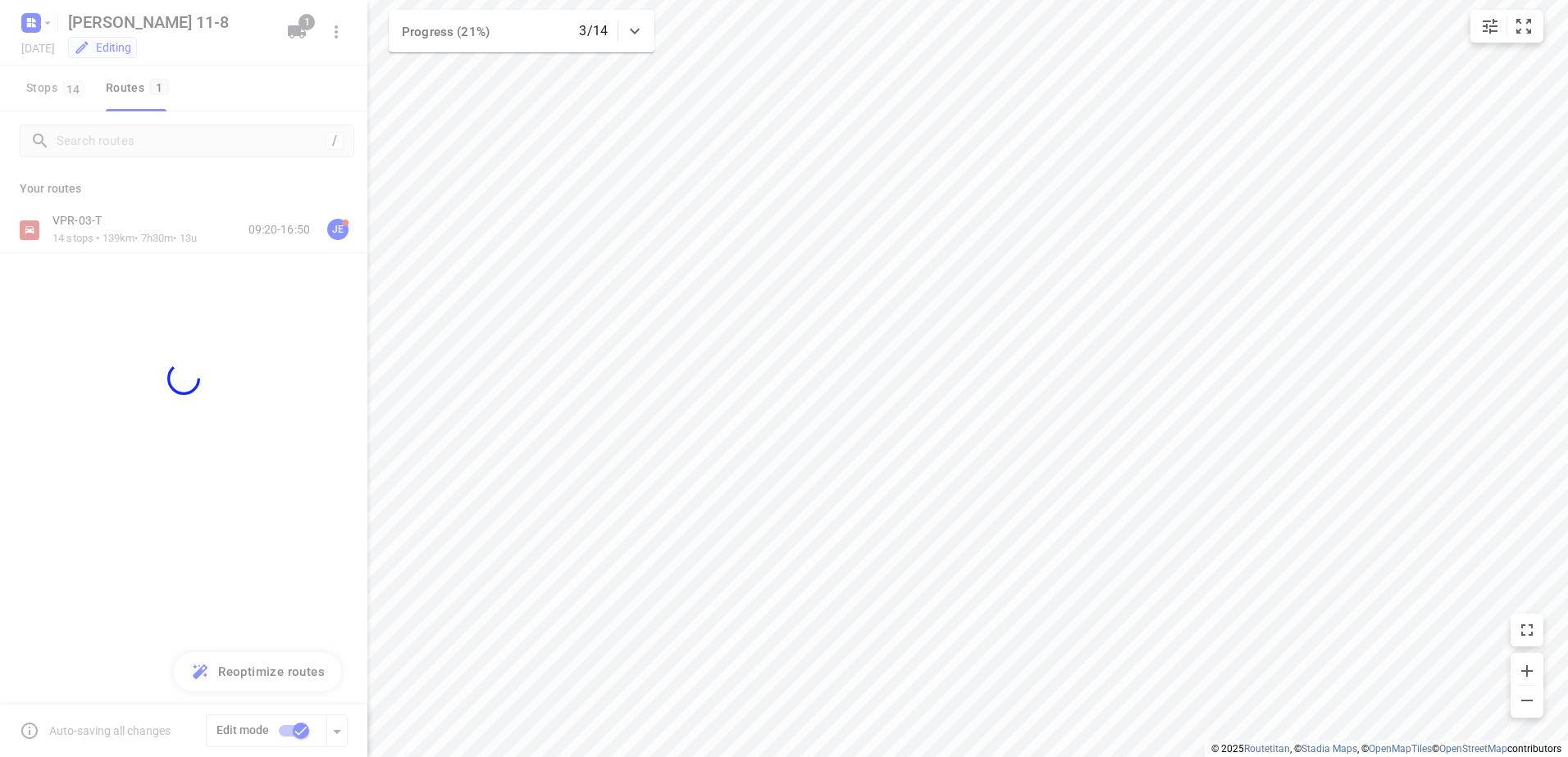
click at [258, 337] on div at bounding box center [183, 378] width 368 height 757
checkbox input "false"
